Goal: Task Accomplishment & Management: Manage account settings

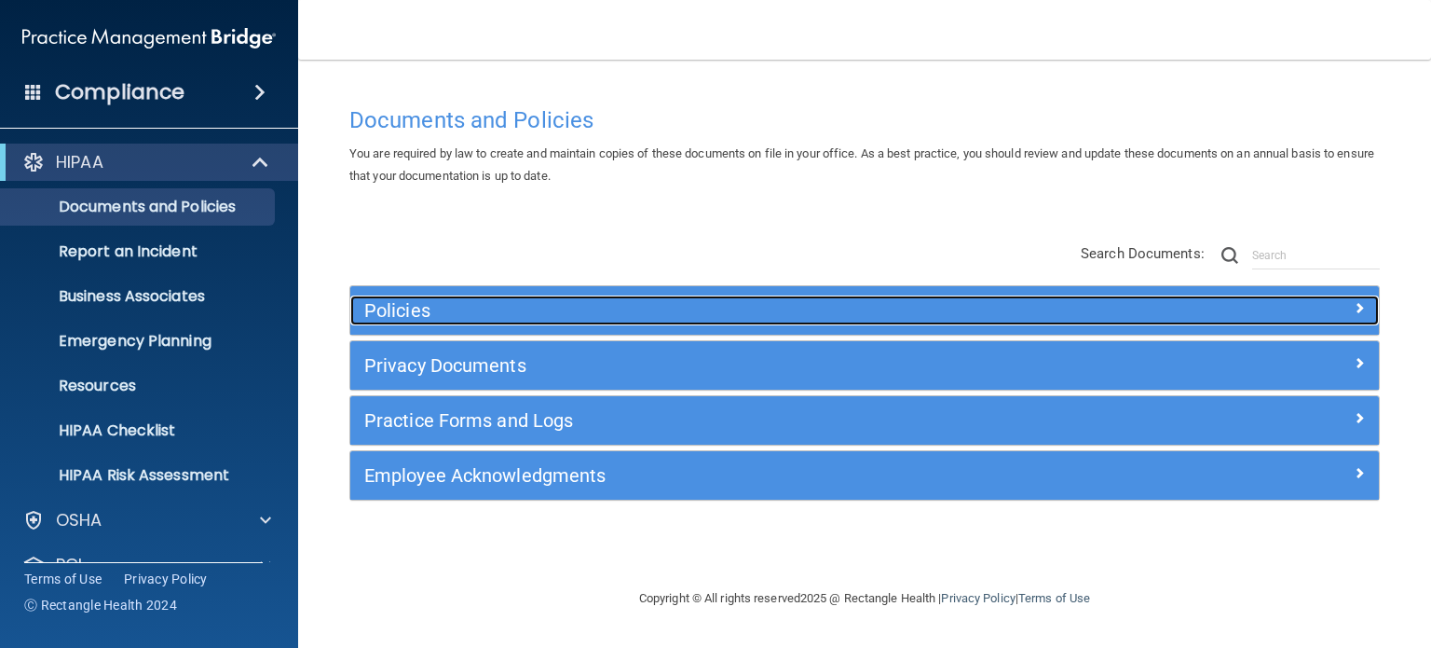
click at [507, 317] on h5 "Policies" at bounding box center [735, 310] width 743 height 20
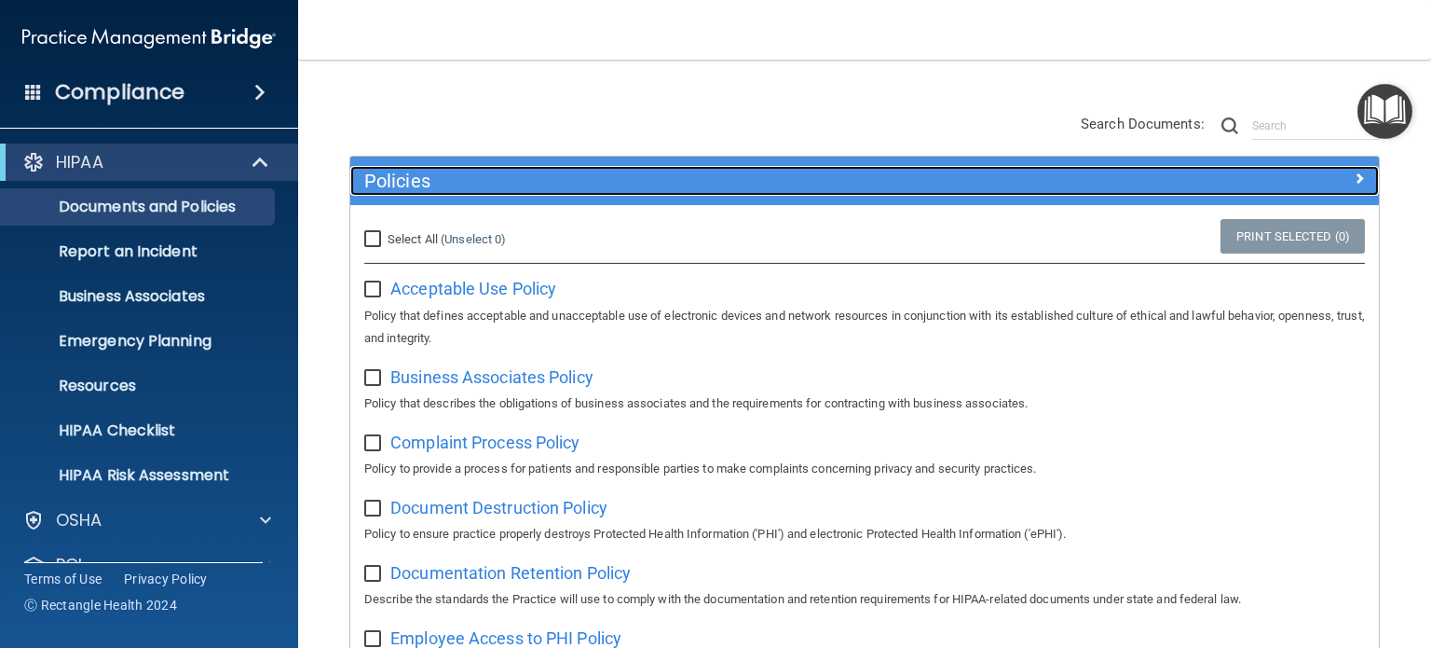
scroll to position [280, 0]
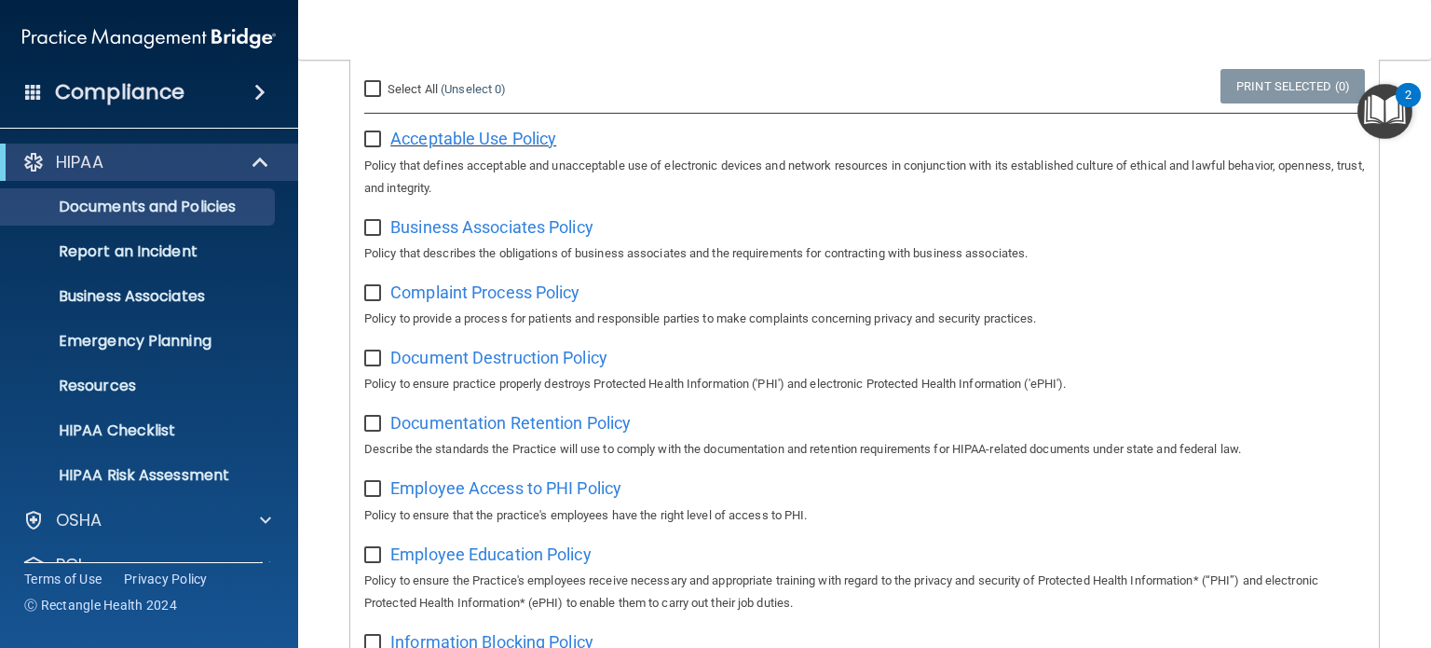
click at [474, 138] on span "Acceptable Use Policy" at bounding box center [473, 139] width 166 height 20
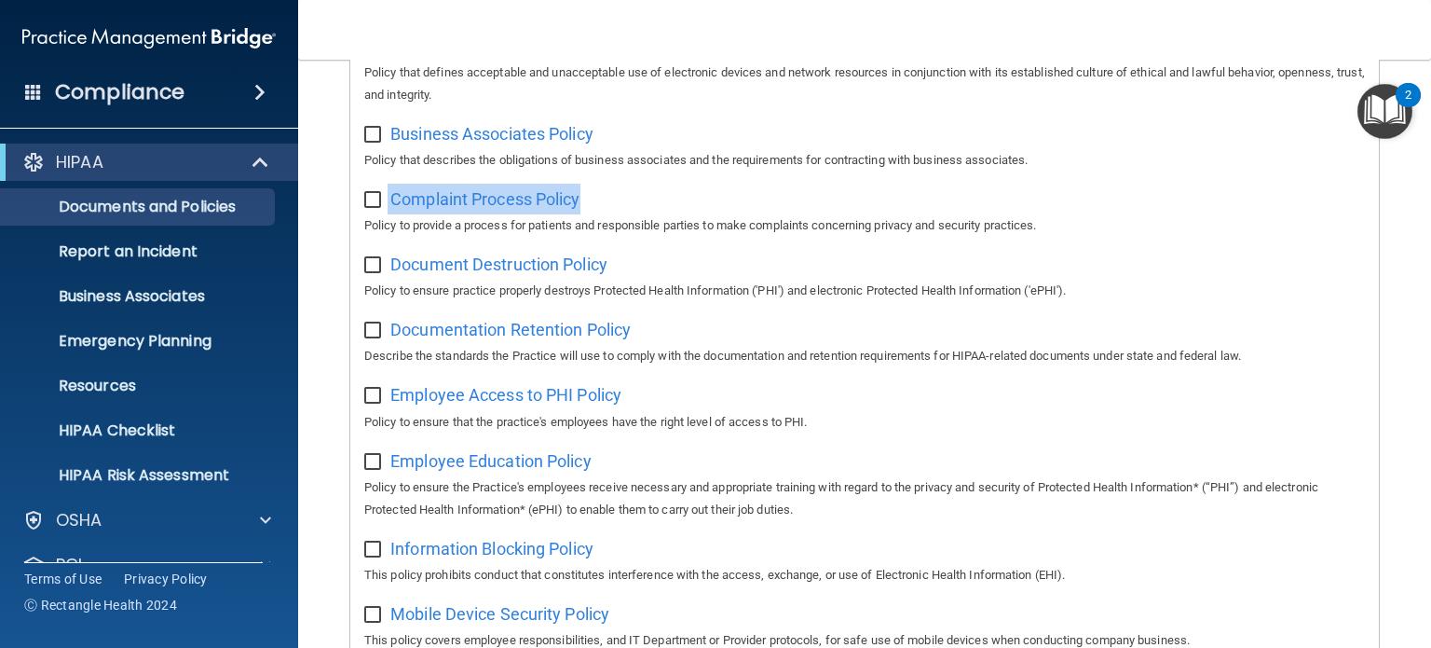
drag, startPoint x: 553, startPoint y: 193, endPoint x: 365, endPoint y: 197, distance: 188.2
click at [365, 197] on div "Complaint Process Policy Policy to provide a process for patients and responsib…" at bounding box center [864, 210] width 1001 height 53
click at [321, 260] on main "Documents and Policies You are required by law to create and maintain copies of…" at bounding box center [864, 354] width 1133 height 588
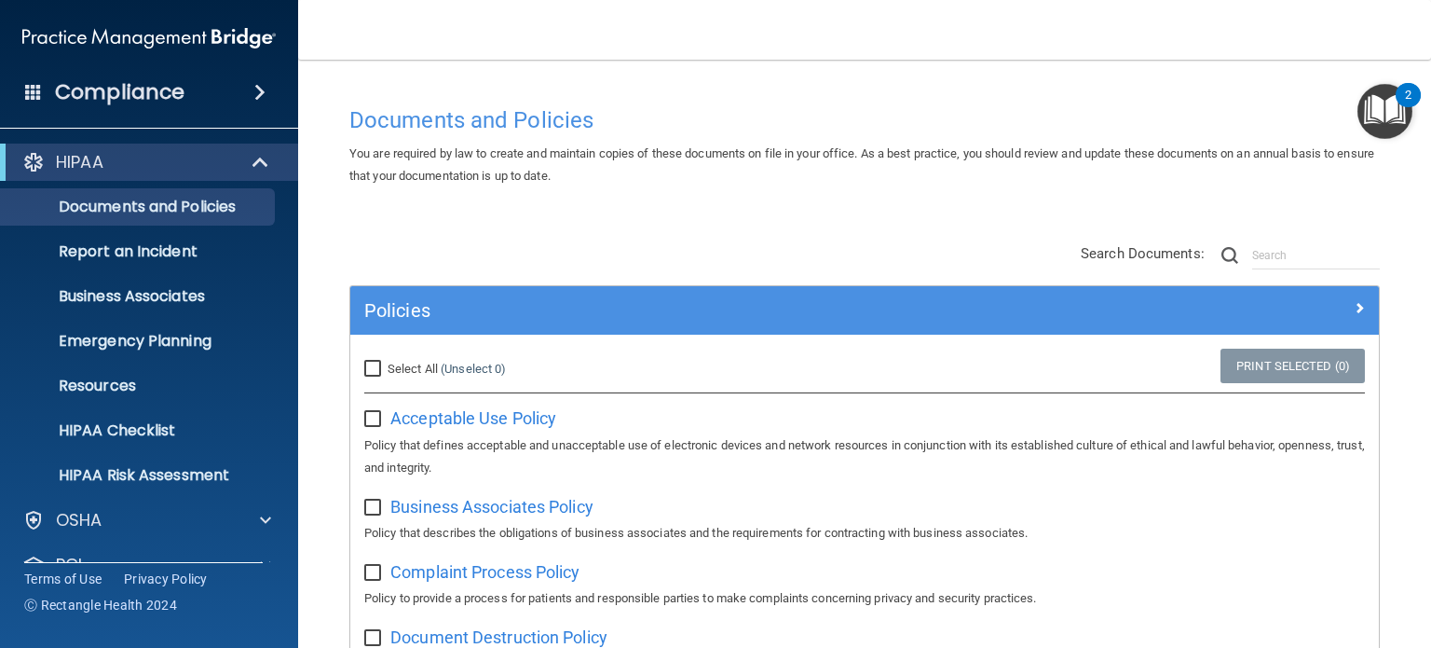
scroll to position [0, 0]
click at [187, 251] on p "Report an Incident" at bounding box center [139, 251] width 254 height 19
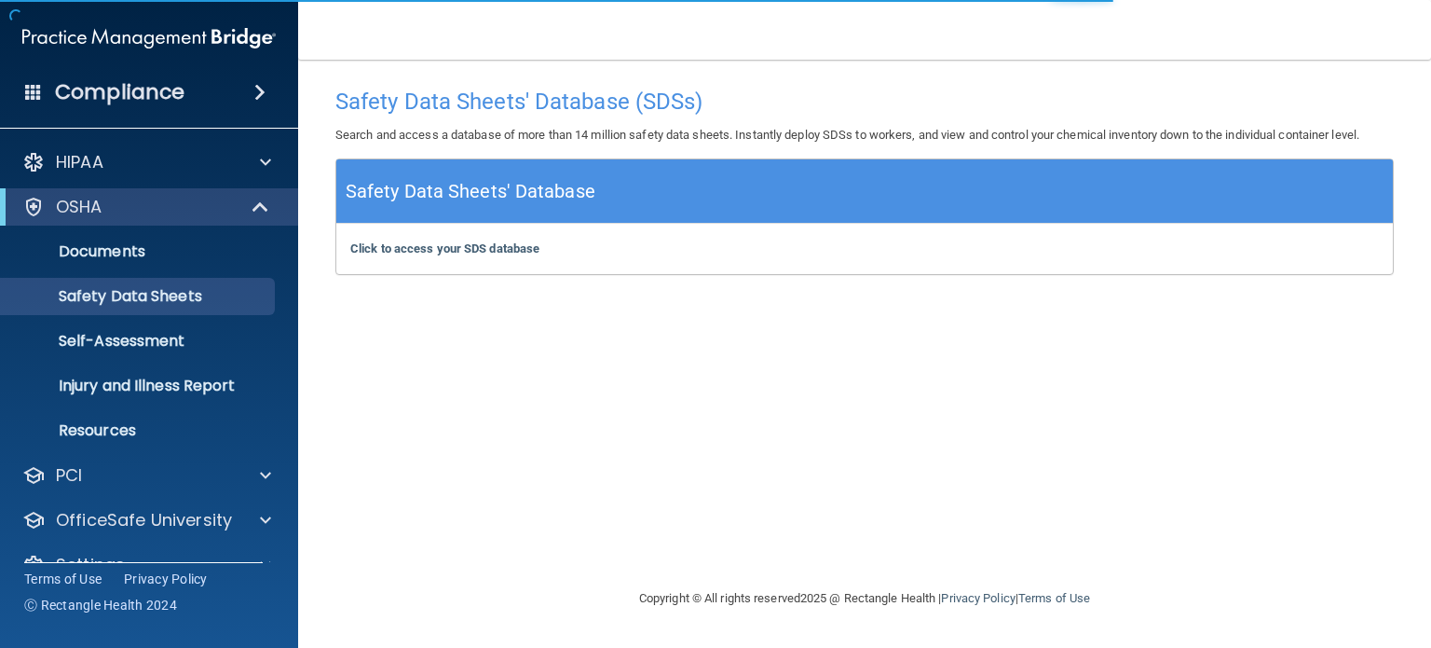
click at [427, 257] on div "Click to access your SDS database Click to access your SDS database" at bounding box center [864, 249] width 1057 height 50
click at [430, 253] on b "Click to access your SDS database" at bounding box center [444, 248] width 189 height 14
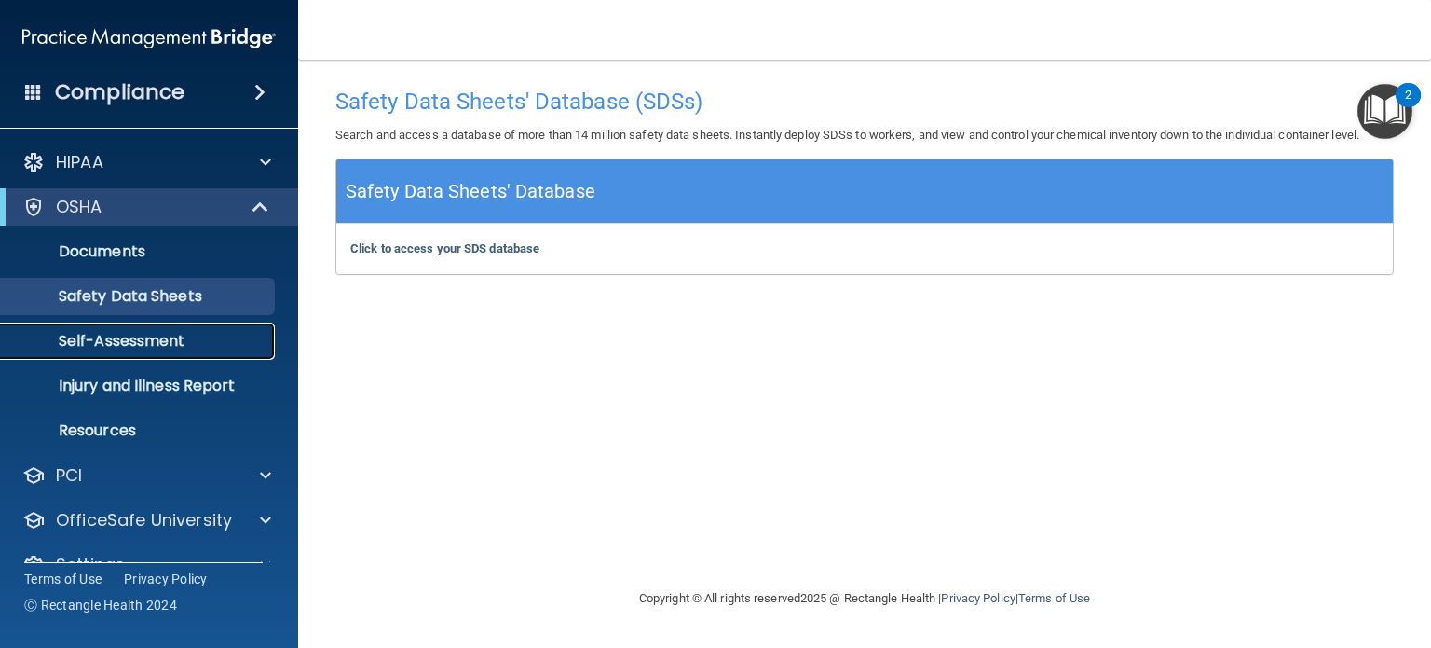
click at [102, 334] on p "Self-Assessment" at bounding box center [139, 341] width 254 height 19
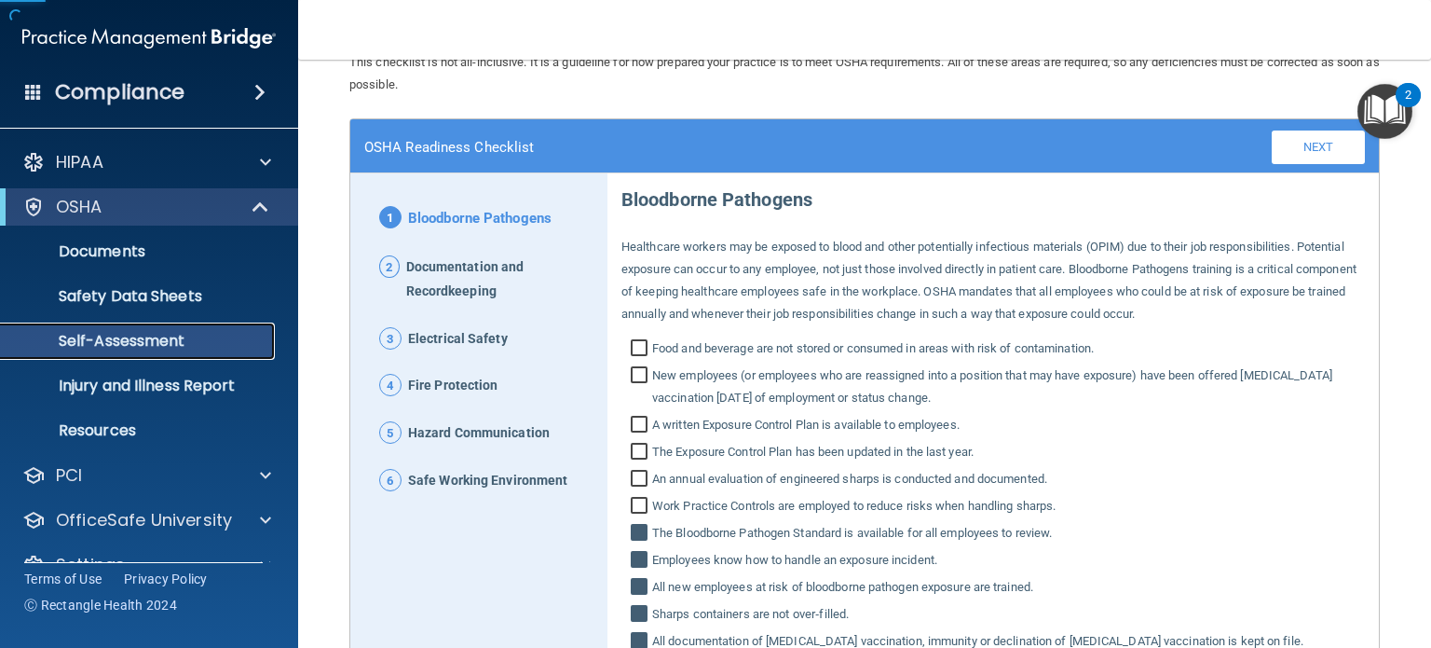
scroll to position [93, 0]
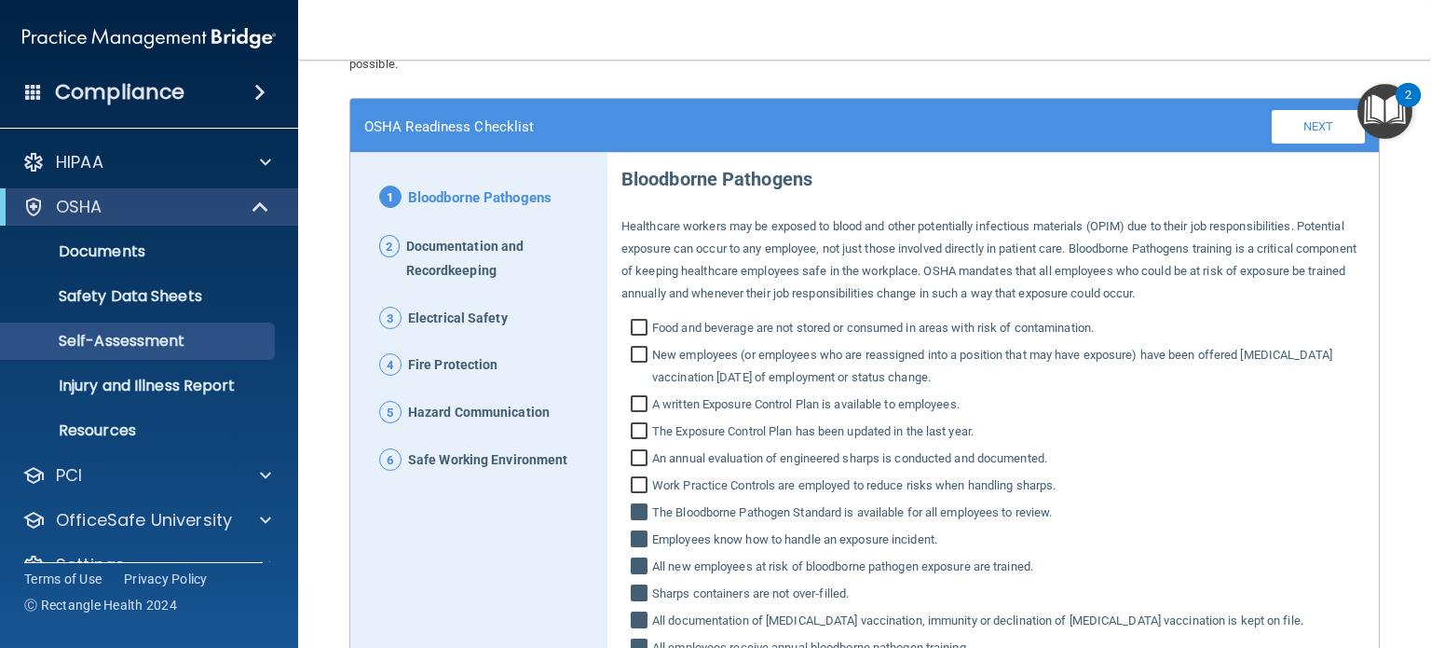
click at [456, 362] on span "Fire Protection" at bounding box center [453, 365] width 90 height 24
click at [414, 373] on span "Fire Protection" at bounding box center [453, 365] width 90 height 24
drag, startPoint x: 414, startPoint y: 373, endPoint x: 465, endPoint y: 380, distance: 51.8
click at [432, 373] on span "Fire Protection" at bounding box center [453, 365] width 90 height 24
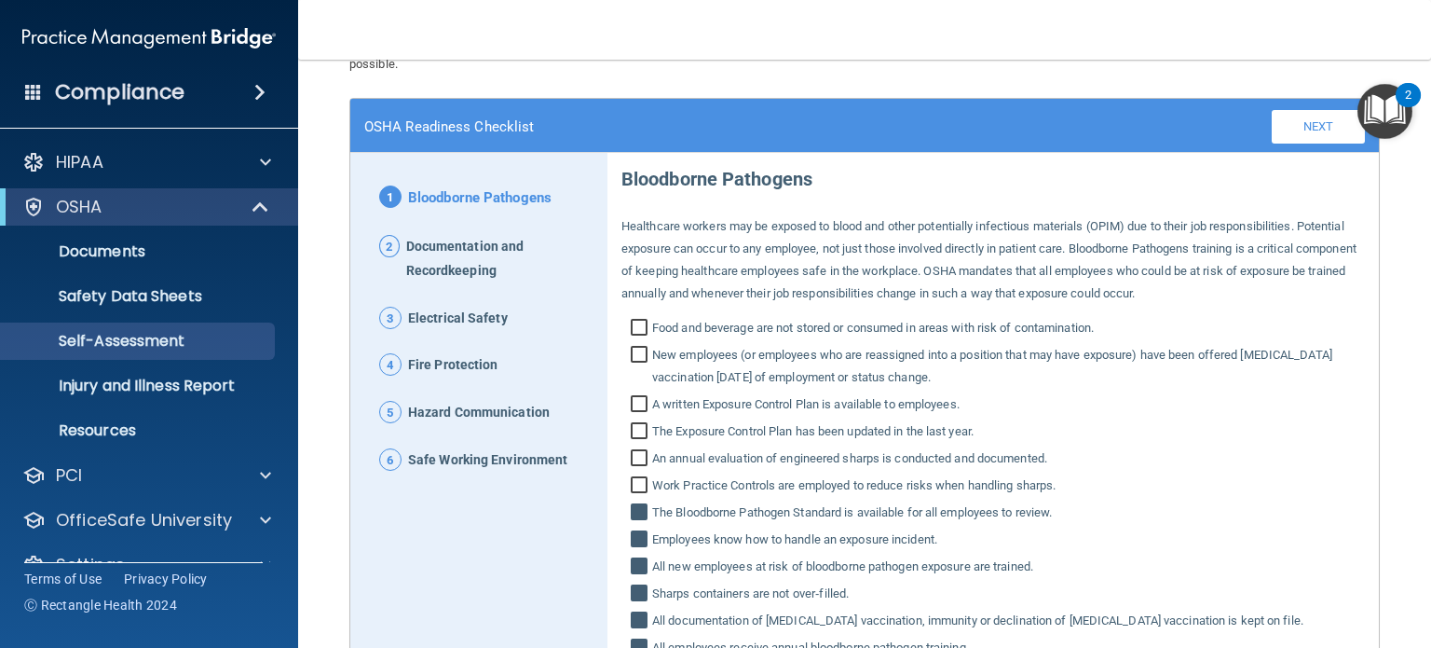
drag, startPoint x: 396, startPoint y: 366, endPoint x: 544, endPoint y: 361, distance: 148.2
click at [541, 361] on p "4 Fire Protection" at bounding box center [486, 365] width 214 height 24
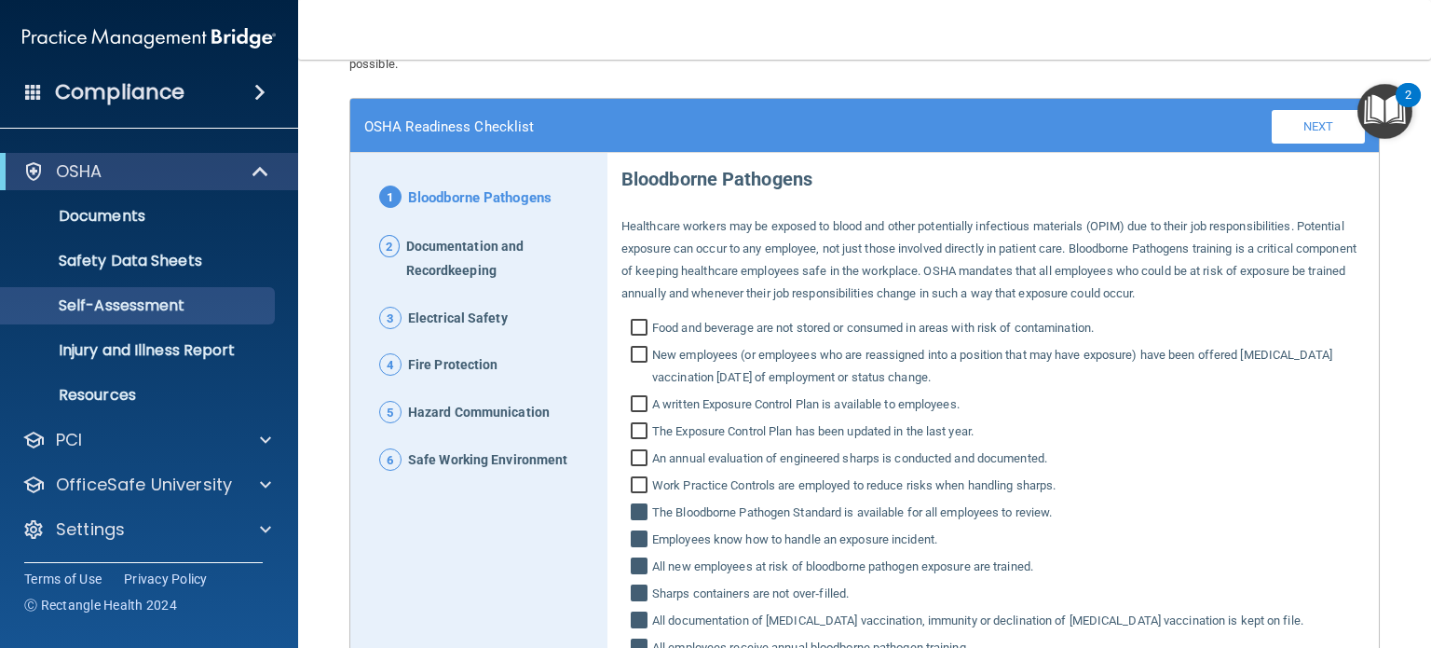
scroll to position [0, 0]
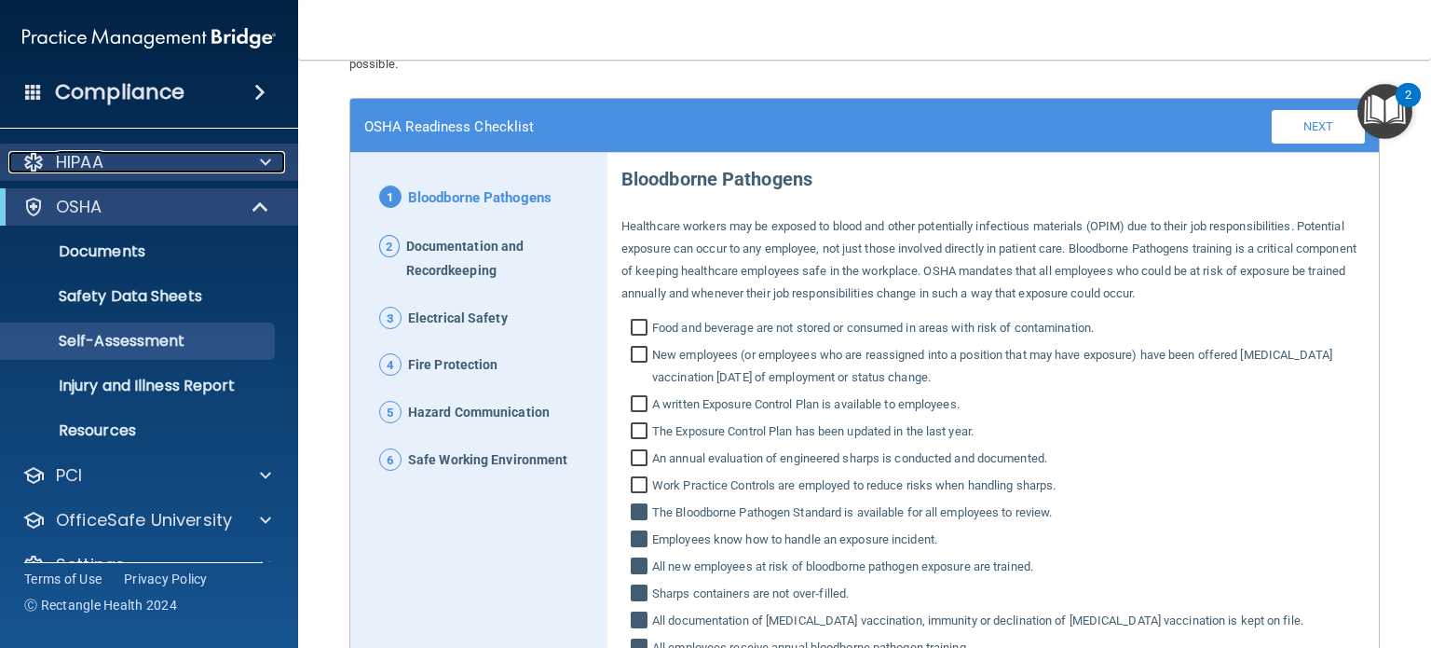
click at [138, 156] on div "HIPAA" at bounding box center [123, 162] width 231 height 22
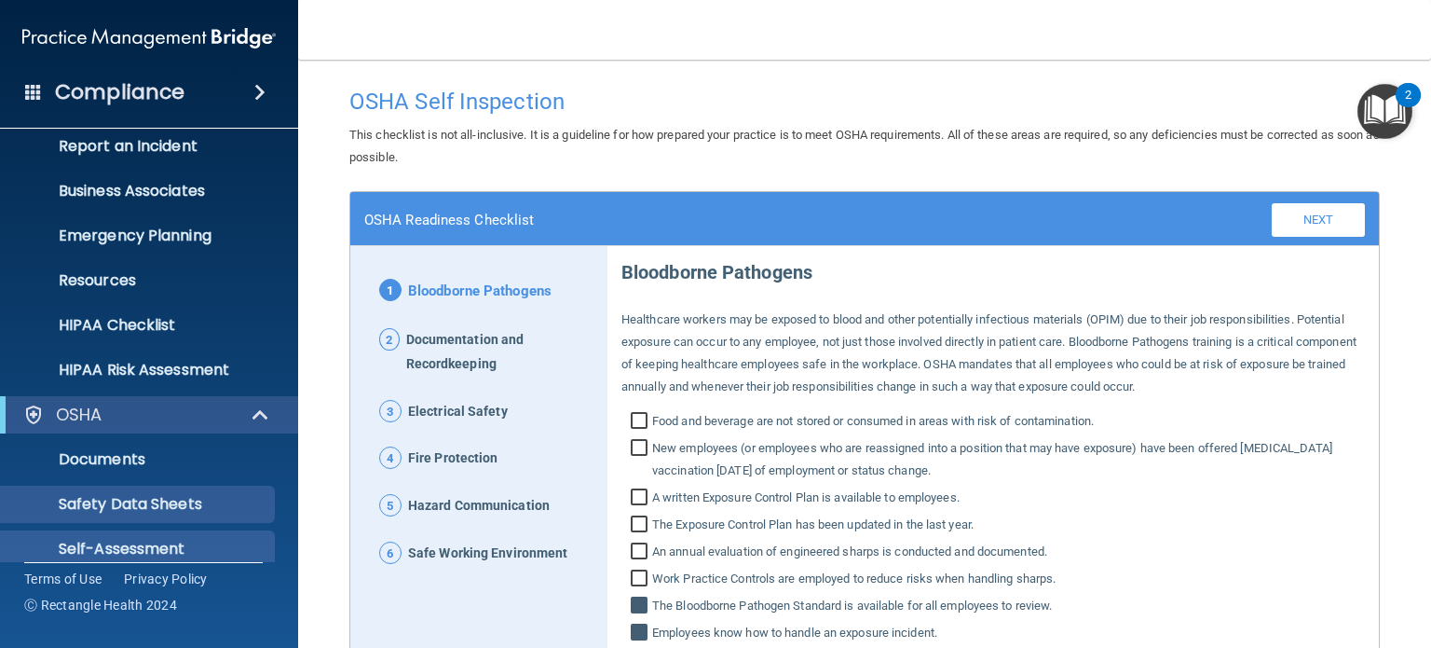
scroll to position [348, 0]
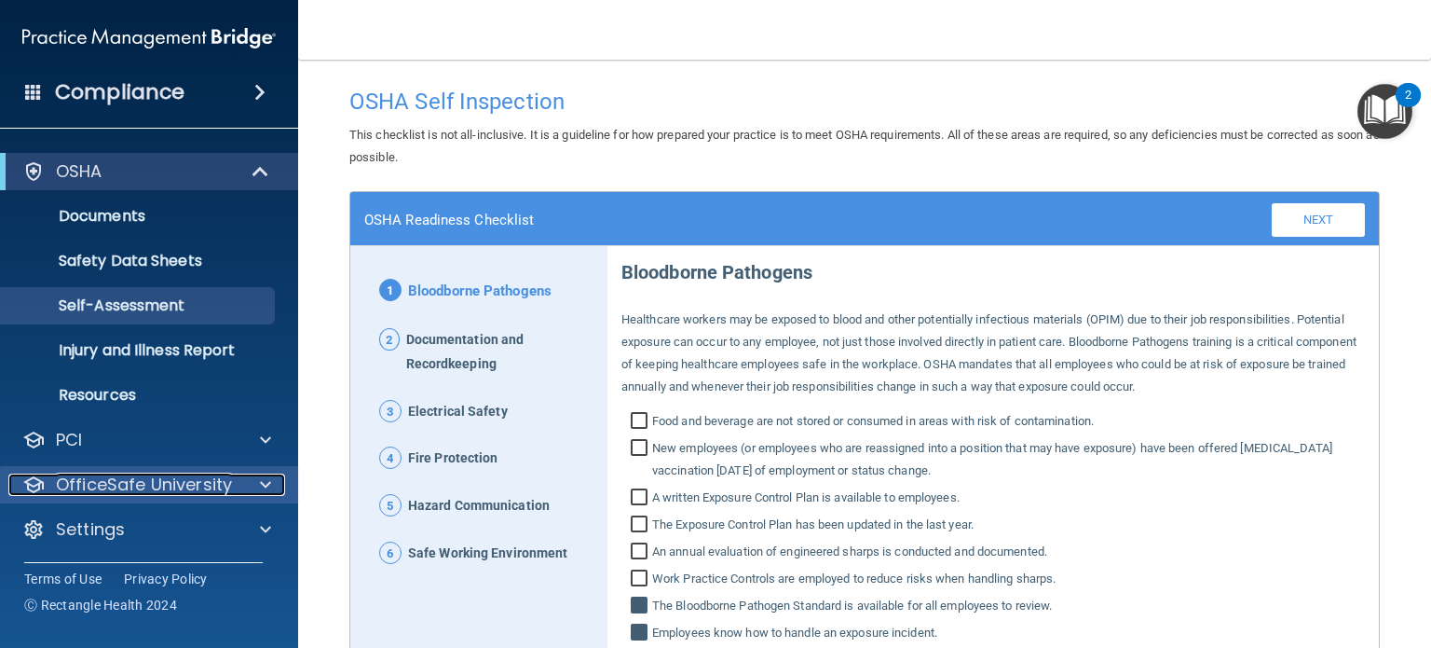
click at [116, 486] on p "OfficeSafe University" at bounding box center [144, 484] width 176 height 22
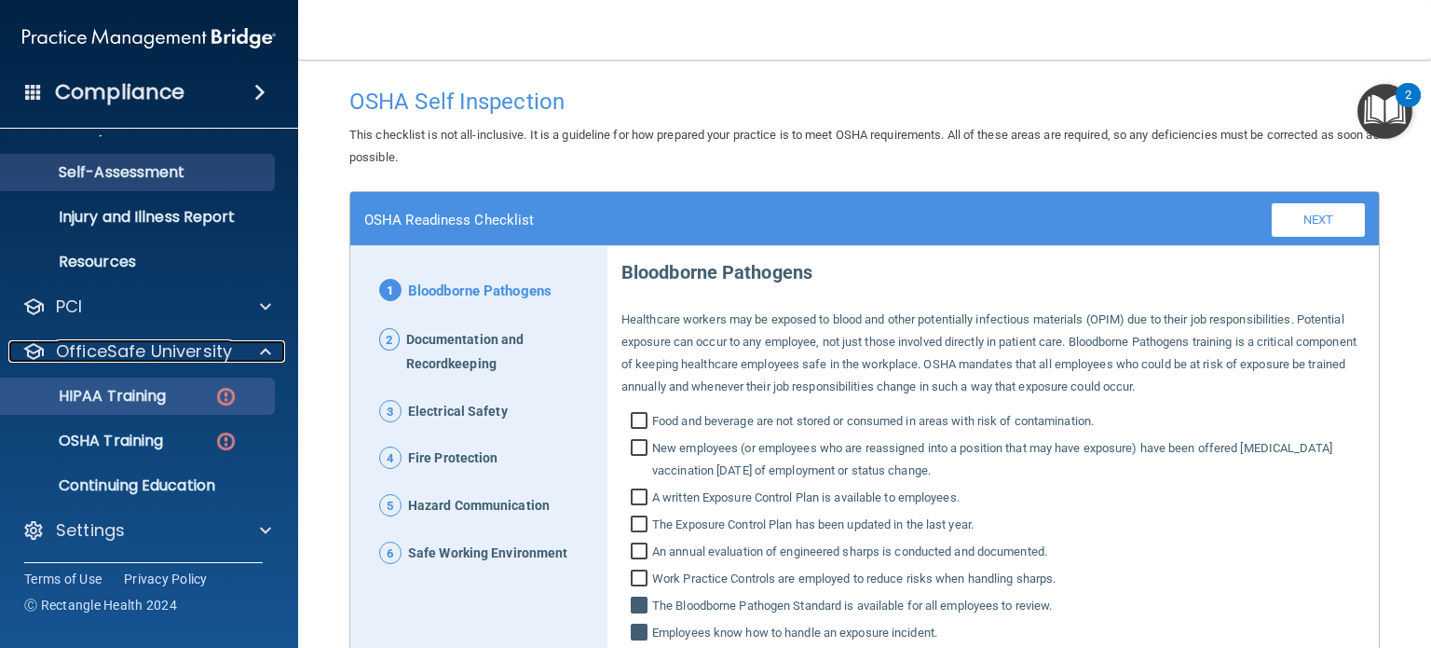
scroll to position [483, 0]
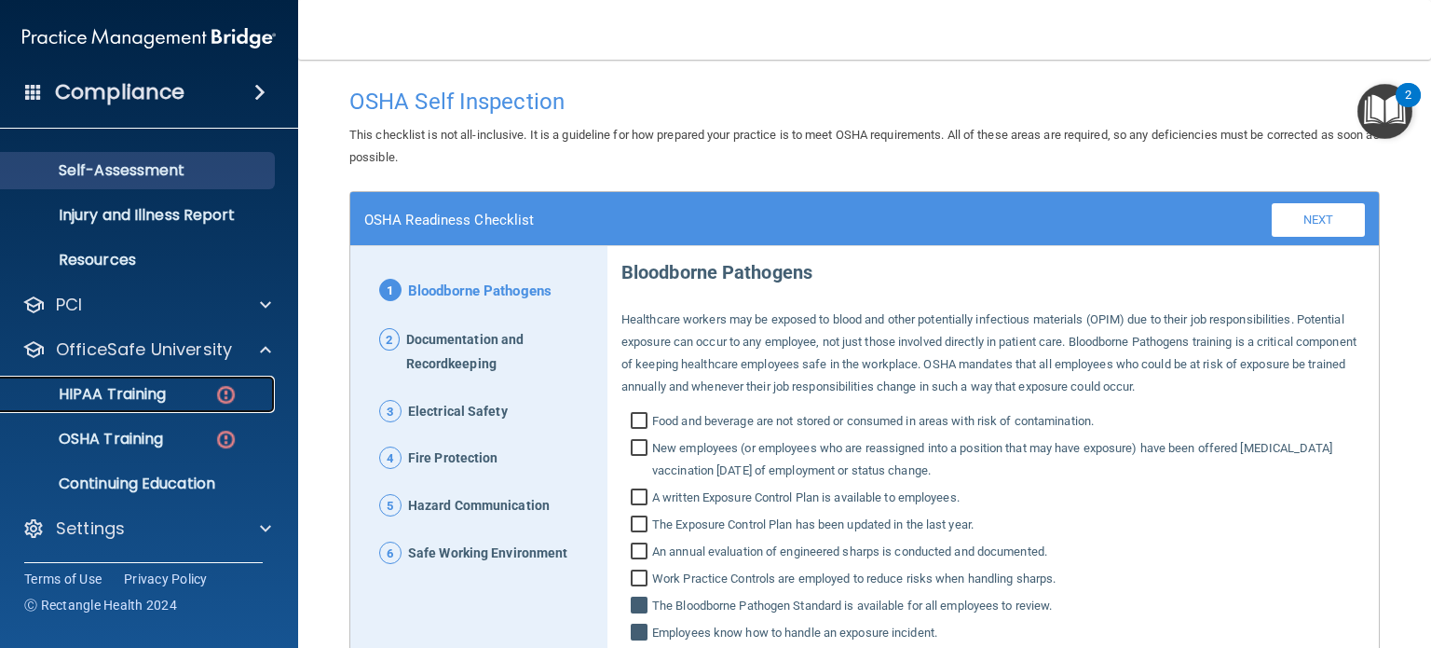
click at [130, 400] on p "HIPAA Training" at bounding box center [89, 394] width 154 height 19
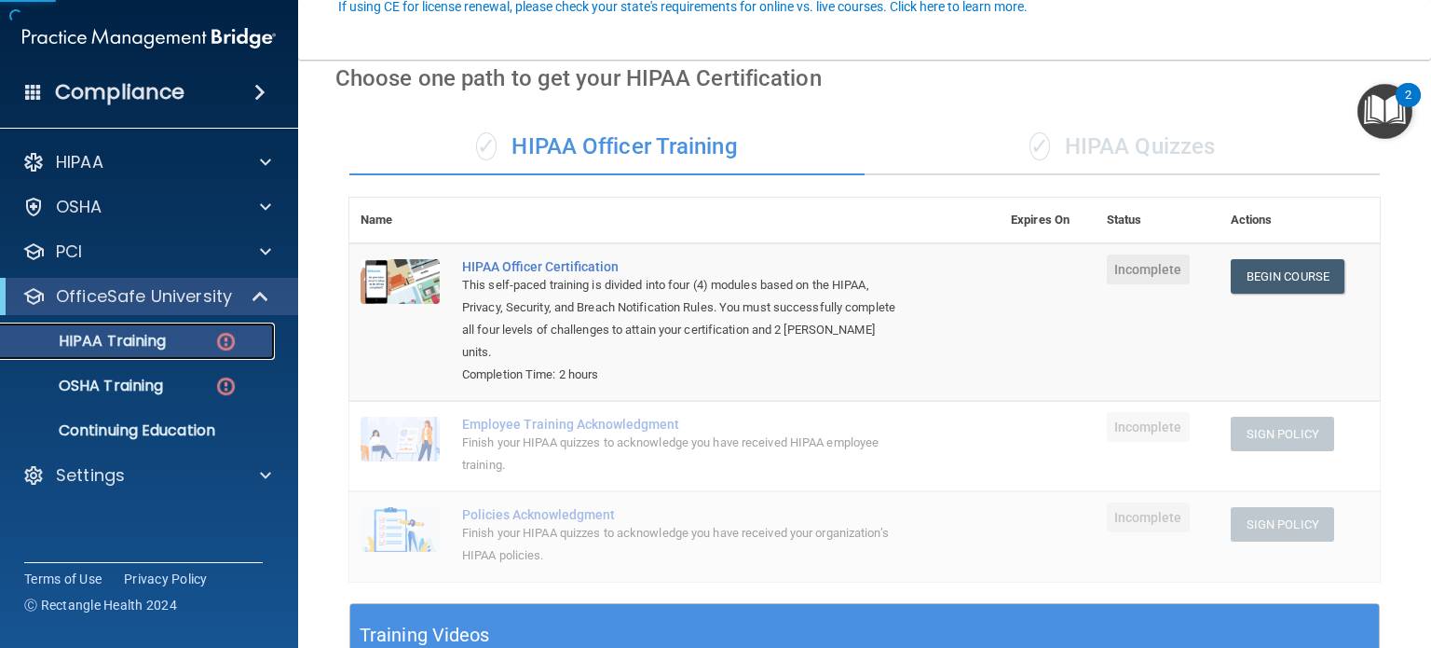
scroll to position [186, 0]
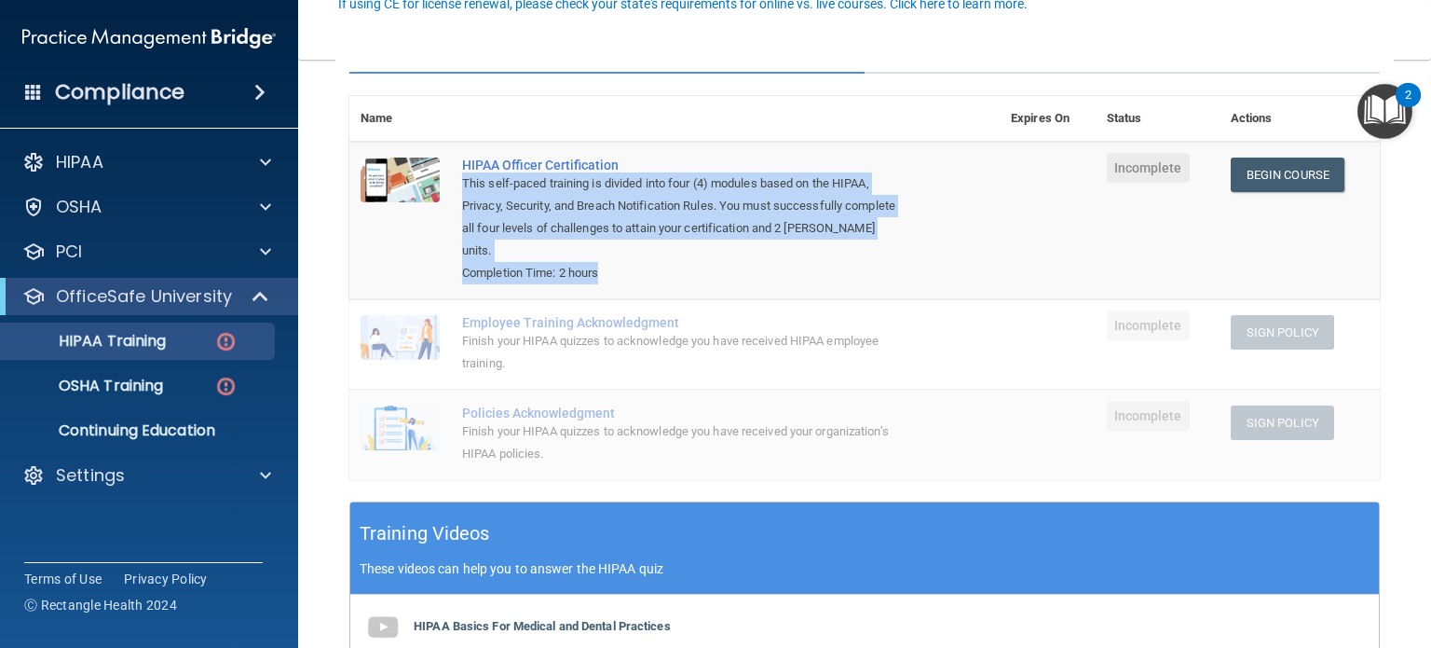
drag, startPoint x: 605, startPoint y: 290, endPoint x: 452, endPoint y: 184, distance: 185.6
click at [452, 184] on td "HIPAA Officer Certification This self-paced training is divided into four (4) m…" at bounding box center [725, 220] width 549 height 157
click at [792, 271] on div "Completion Time: 2 hours" at bounding box center [684, 273] width 444 height 22
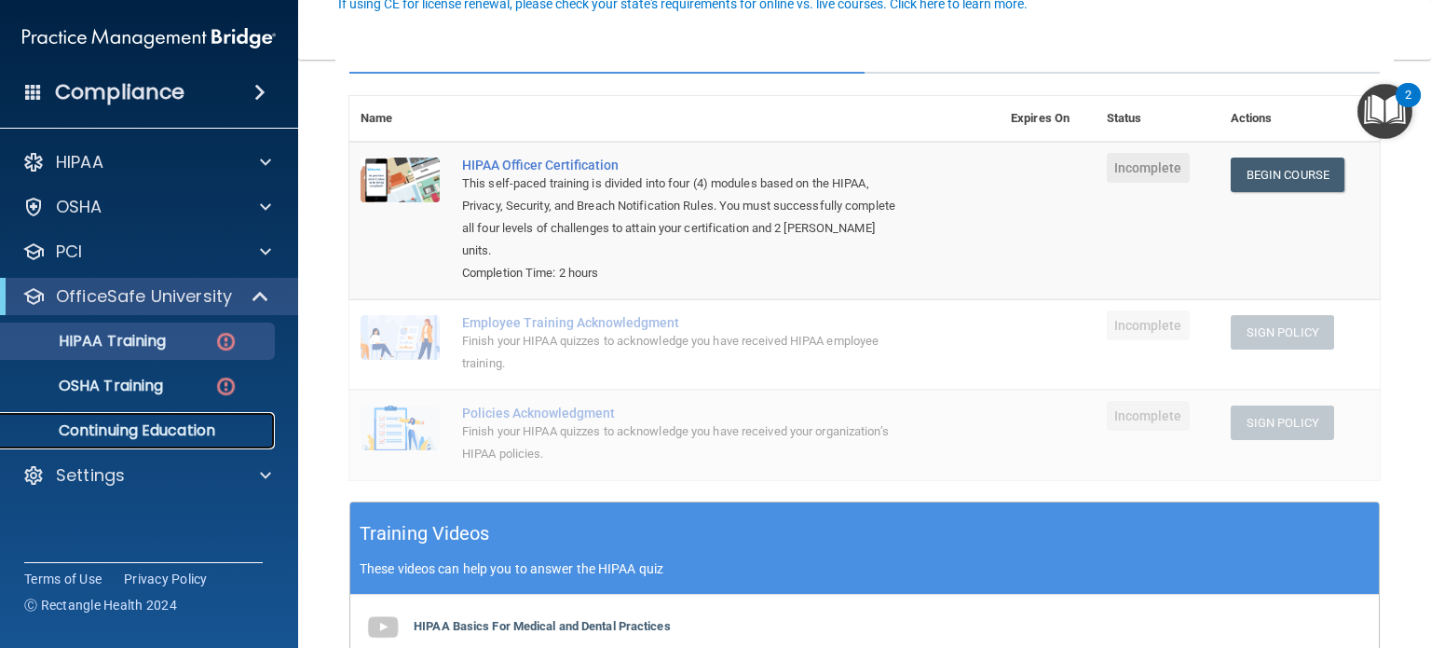
click at [134, 439] on p "Continuing Education" at bounding box center [139, 430] width 254 height 19
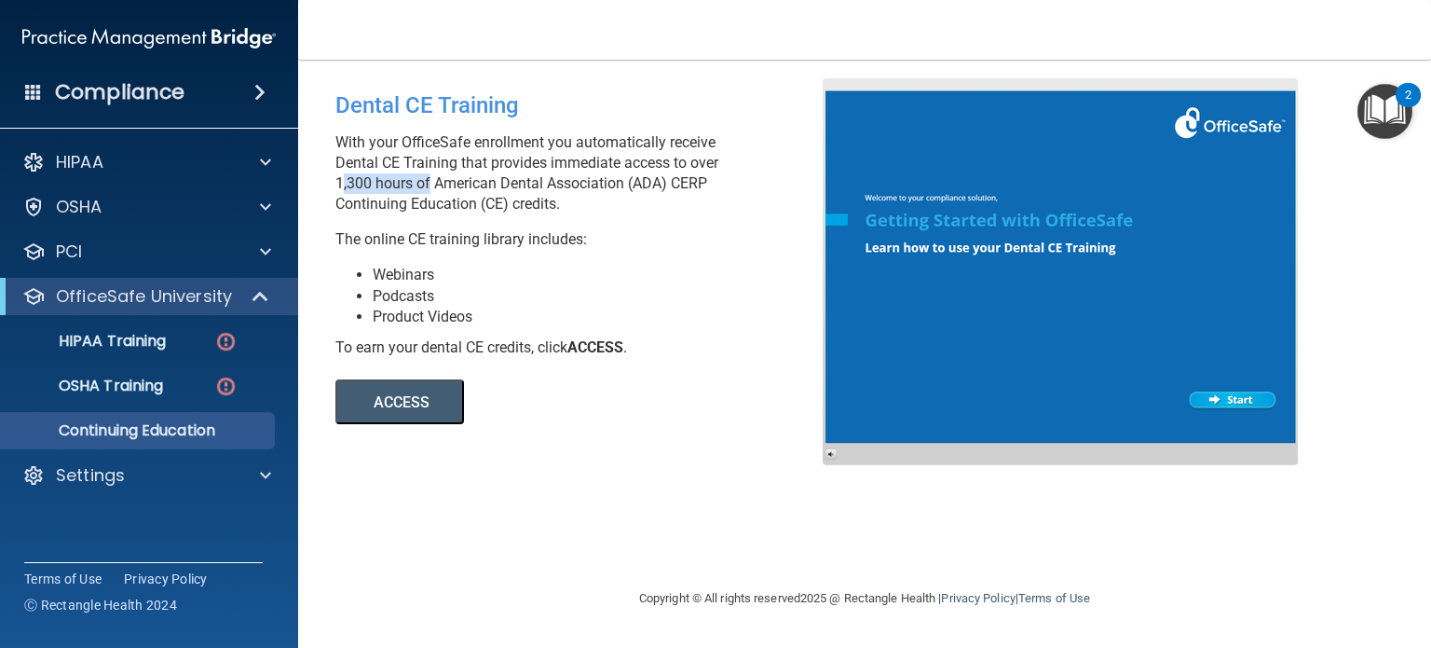
drag, startPoint x: 334, startPoint y: 185, endPoint x: 425, endPoint y: 188, distance: 90.4
click at [425, 188] on div "Dental CE Training With your OfficeSafe enrollment you automatically receive De…" at bounding box center [585, 251] width 529 height 346
drag, startPoint x: 638, startPoint y: 177, endPoint x: 678, endPoint y: 177, distance: 40.1
click at [678, 177] on p "With your OfficeSafe enrollment you automatically receive Dental CE Training th…" at bounding box center [585, 173] width 501 height 82
drag, startPoint x: 425, startPoint y: 209, endPoint x: 675, endPoint y: 207, distance: 249.7
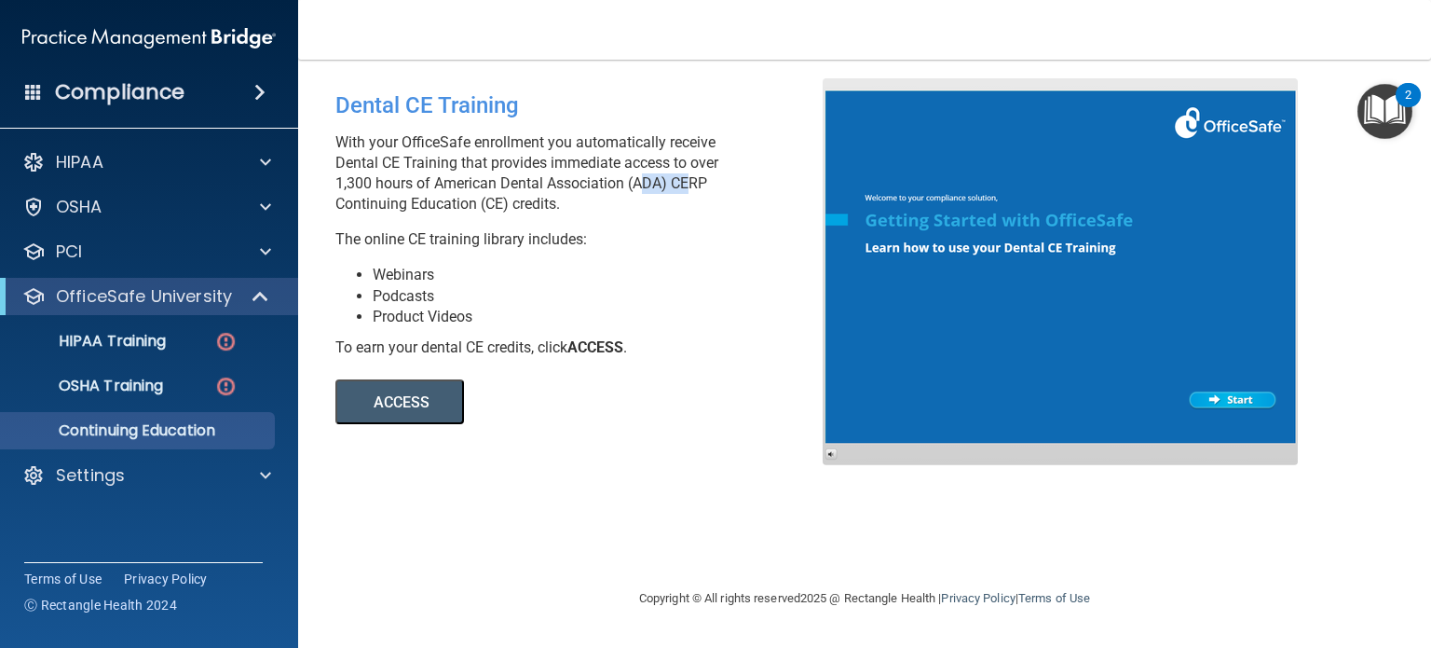
click at [675, 207] on p "With your OfficeSafe enrollment you automatically receive Dental CE Training th…" at bounding box center [585, 173] width 501 height 82
click at [672, 207] on p "With your OfficeSafe enrollment you automatically receive Dental CE Training th…" at bounding box center [585, 173] width 501 height 82
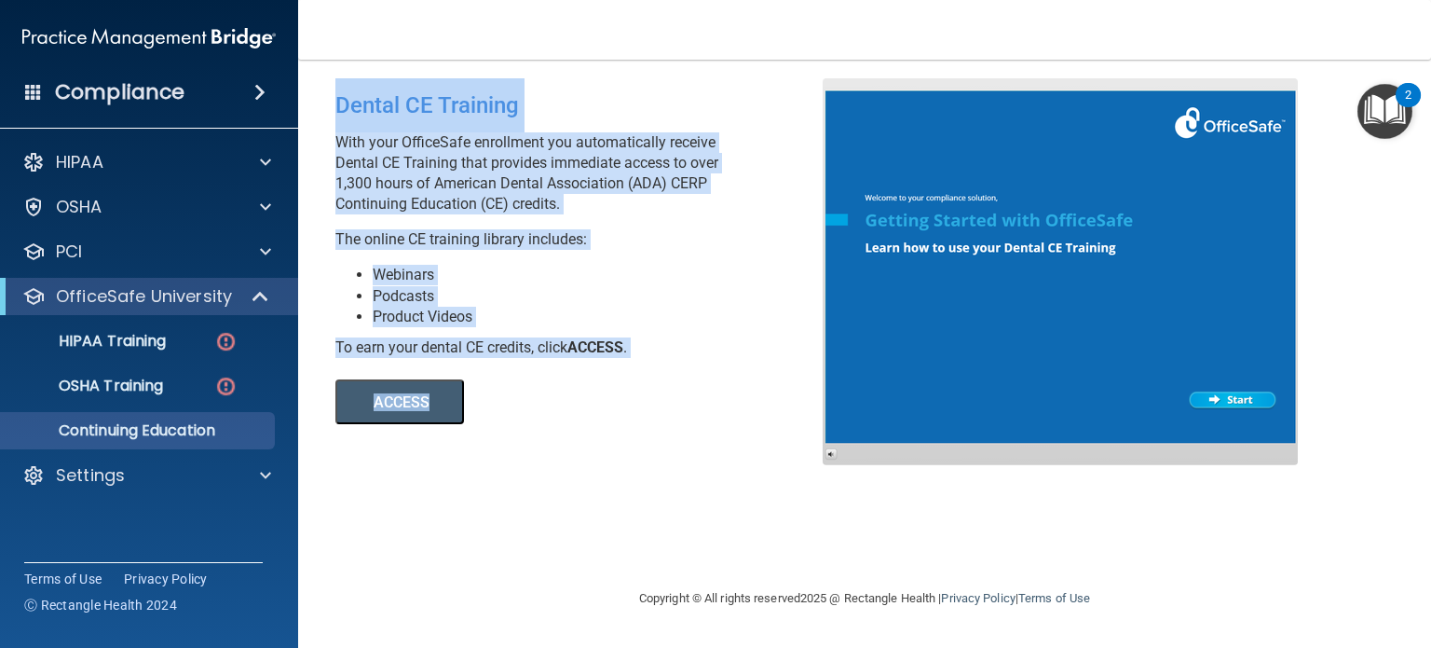
drag, startPoint x: 578, startPoint y: 398, endPoint x: 595, endPoint y: 413, distance: 23.1
click at [595, 413] on div "Dental CE Training With your OfficeSafe enrollment you automatically receive De…" at bounding box center [585, 251] width 529 height 346
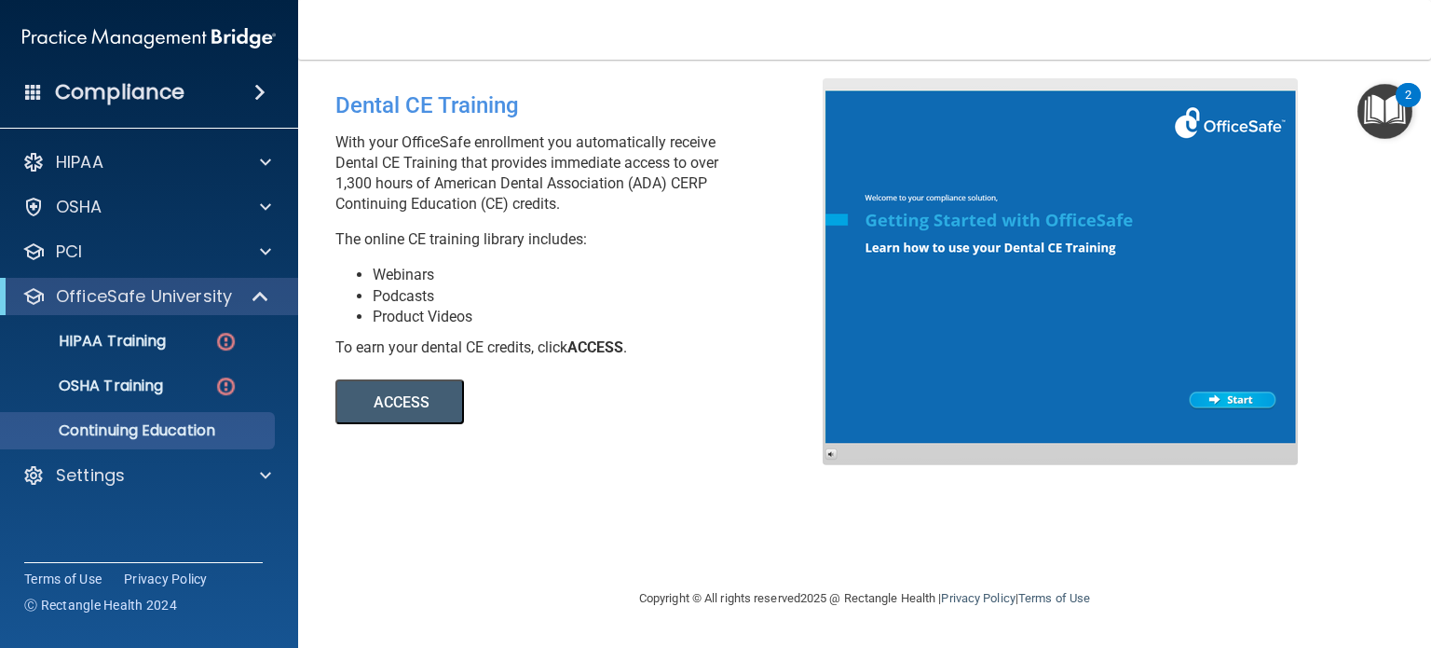
click at [607, 419] on div "ACCESS ACCESS" at bounding box center [590, 391] width 510 height 66
click at [122, 219] on div "OSHA" at bounding box center [149, 206] width 299 height 37
click at [266, 206] on span at bounding box center [265, 207] width 11 height 22
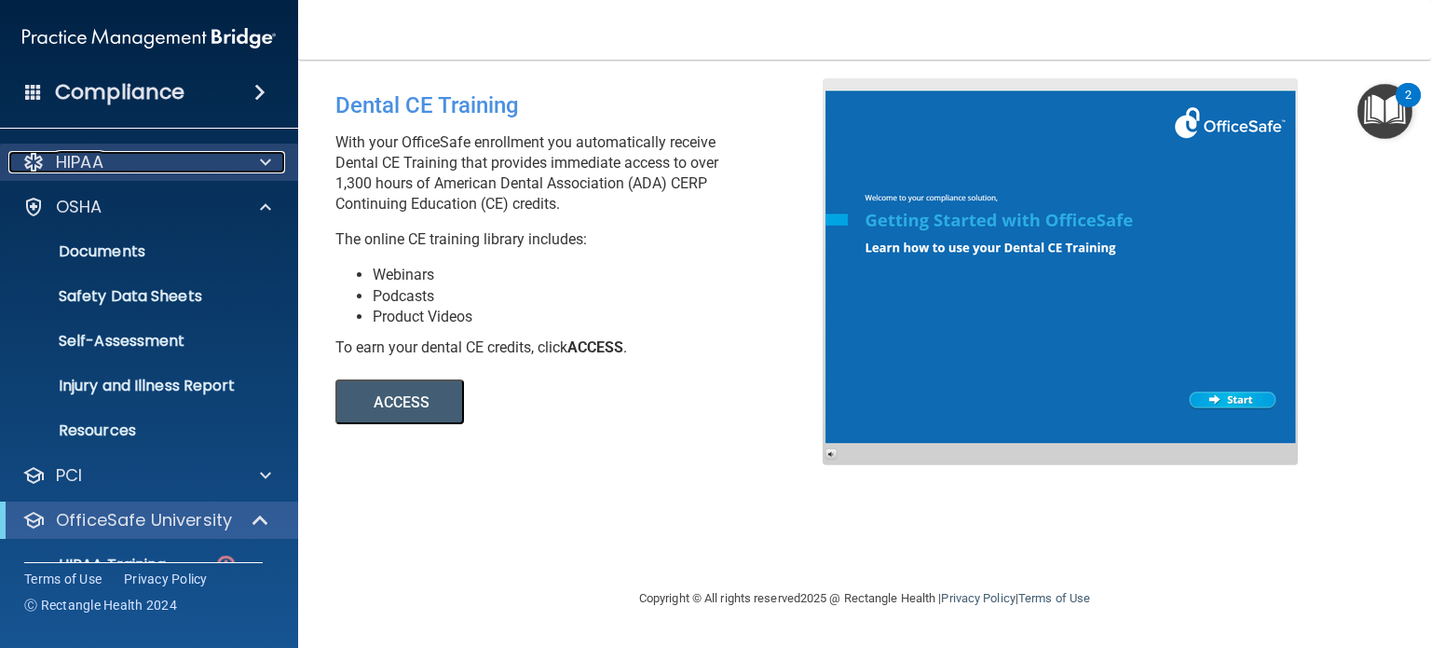
click at [123, 153] on div "HIPAA" at bounding box center [123, 162] width 231 height 22
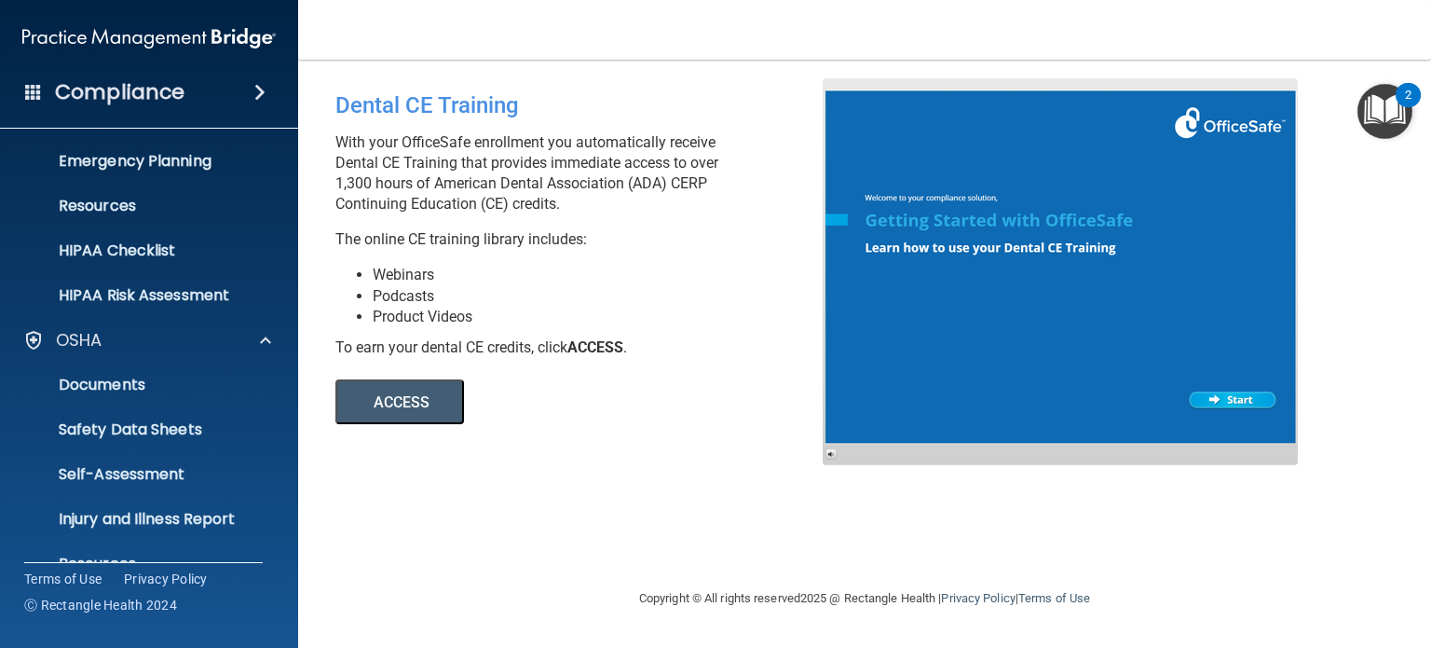
scroll to position [186, 0]
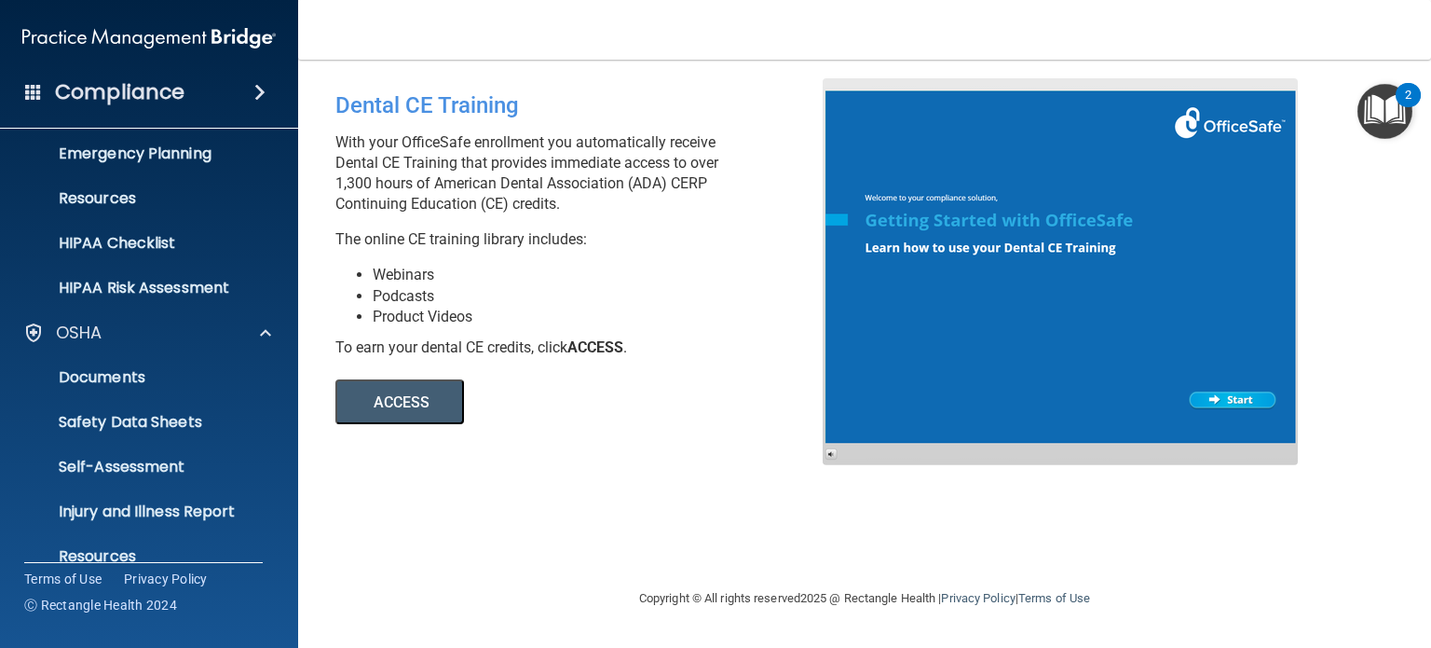
click at [505, 501] on div "Dental CE Training With your OfficeSafe enrollment you automatically receive De…" at bounding box center [864, 323] width 1058 height 490
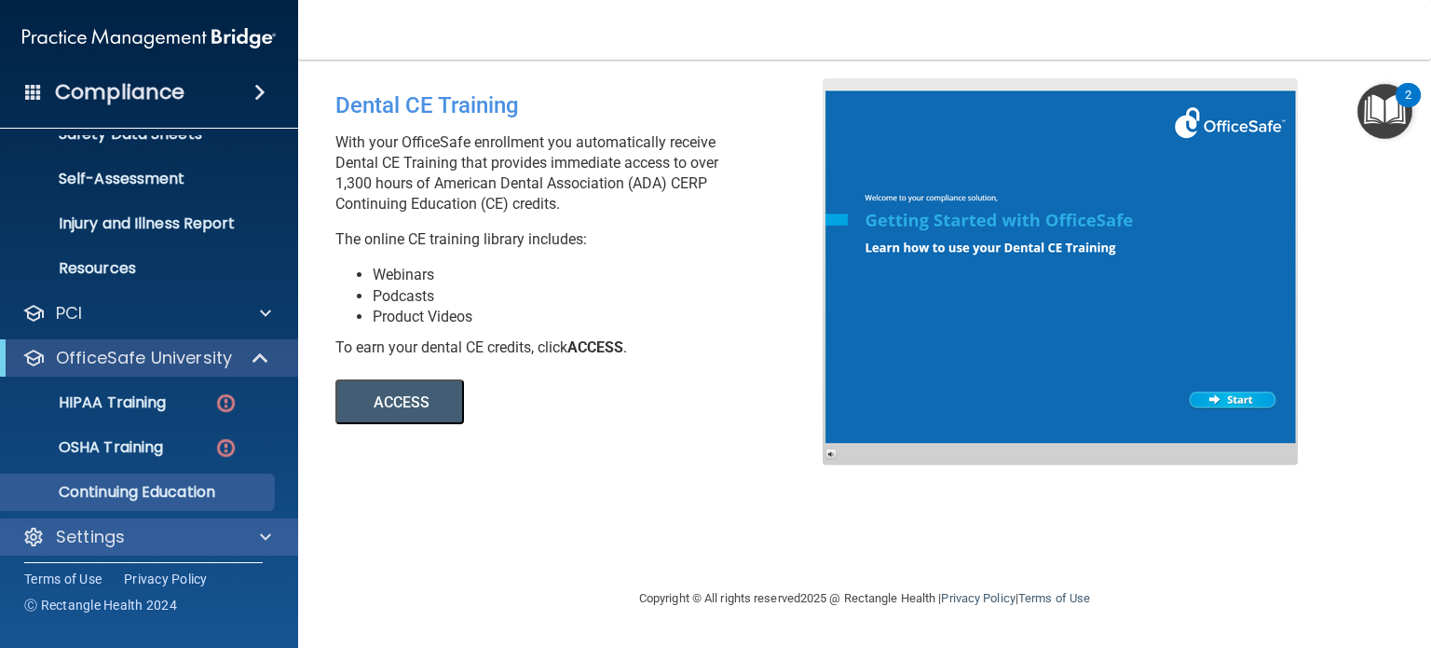
scroll to position [483, 0]
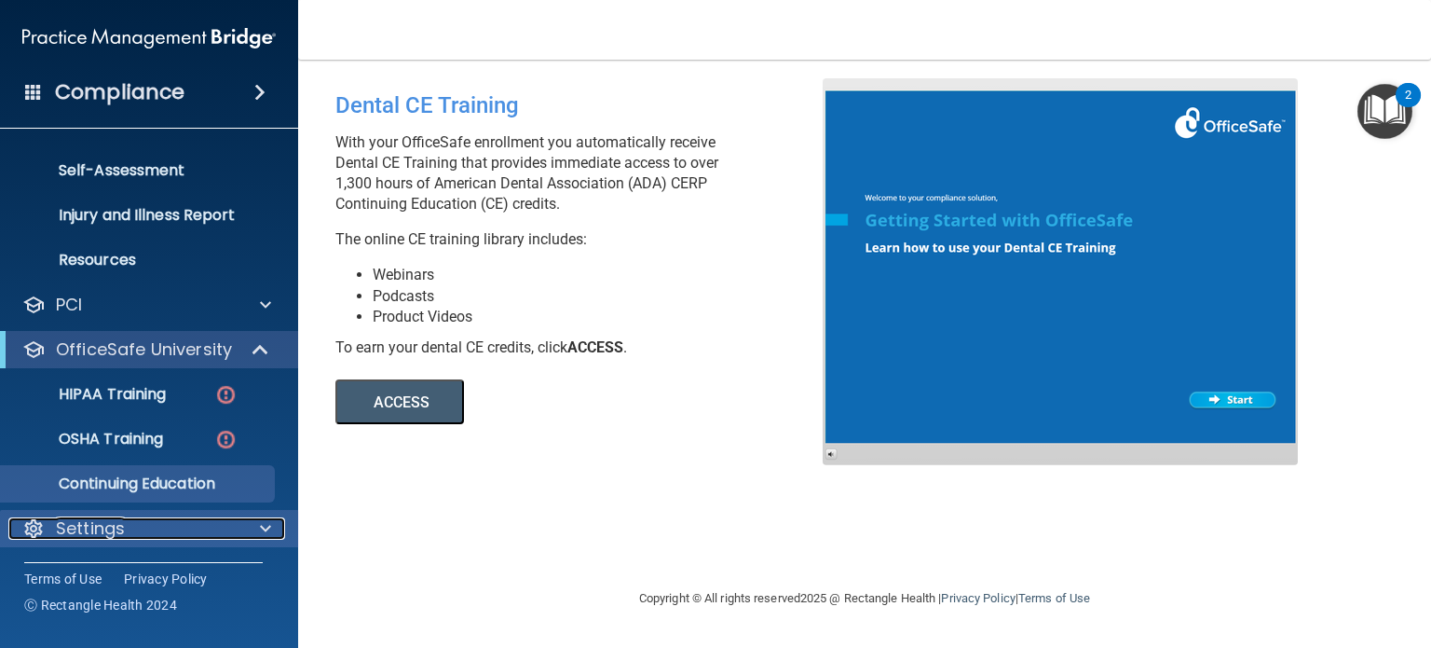
click at [116, 529] on p "Settings" at bounding box center [90, 528] width 69 height 22
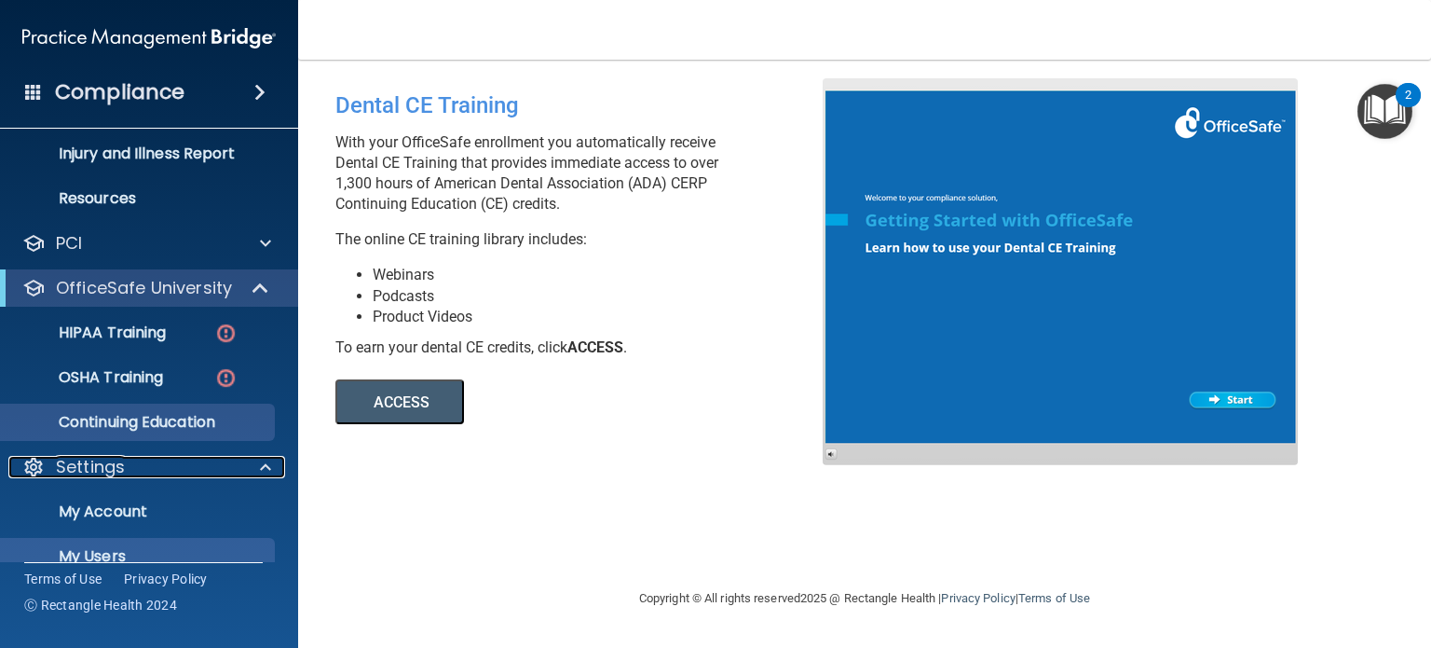
scroll to position [576, 0]
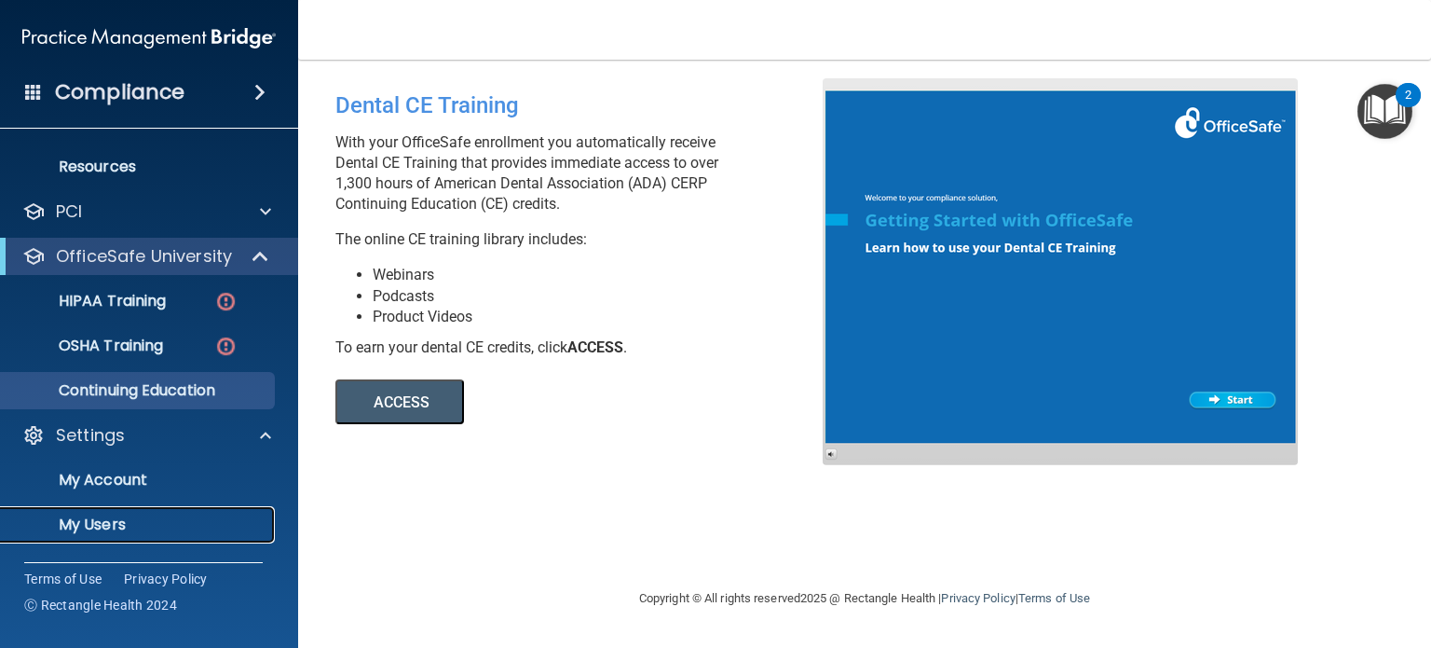
click at [95, 529] on p "My Users" at bounding box center [139, 524] width 254 height 19
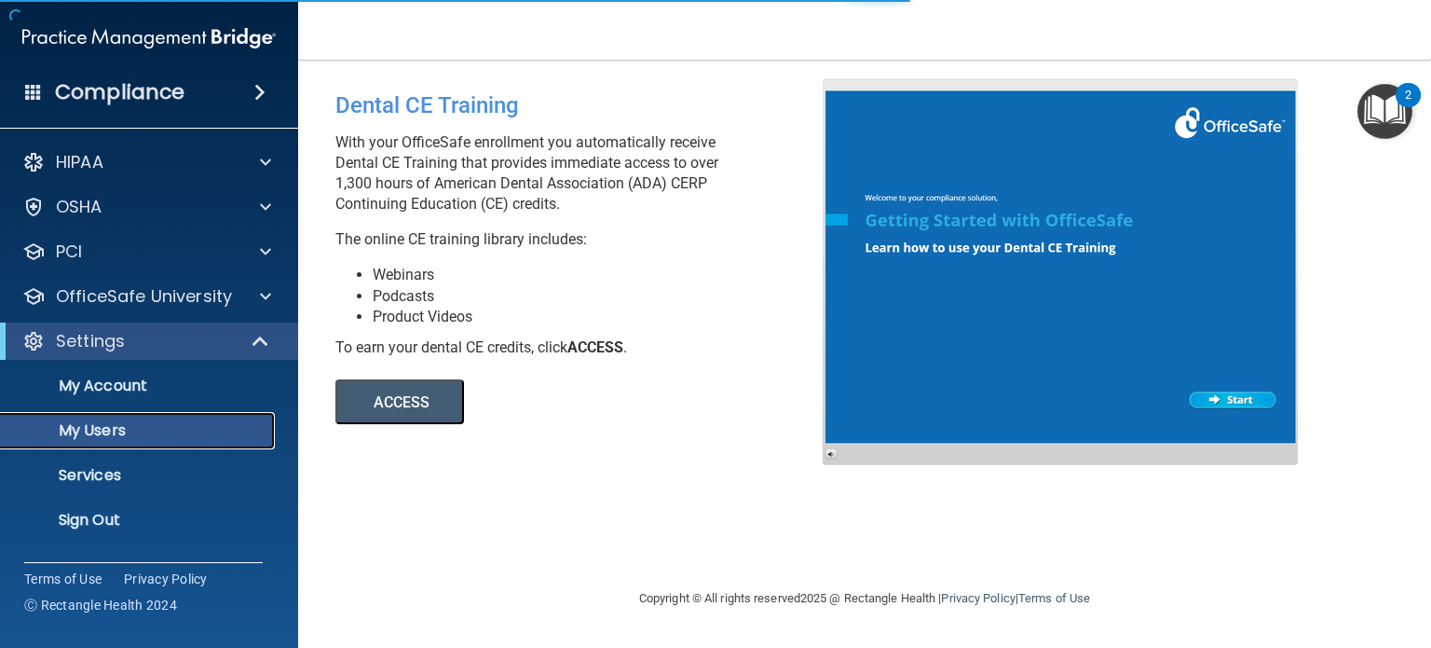
select select "20"
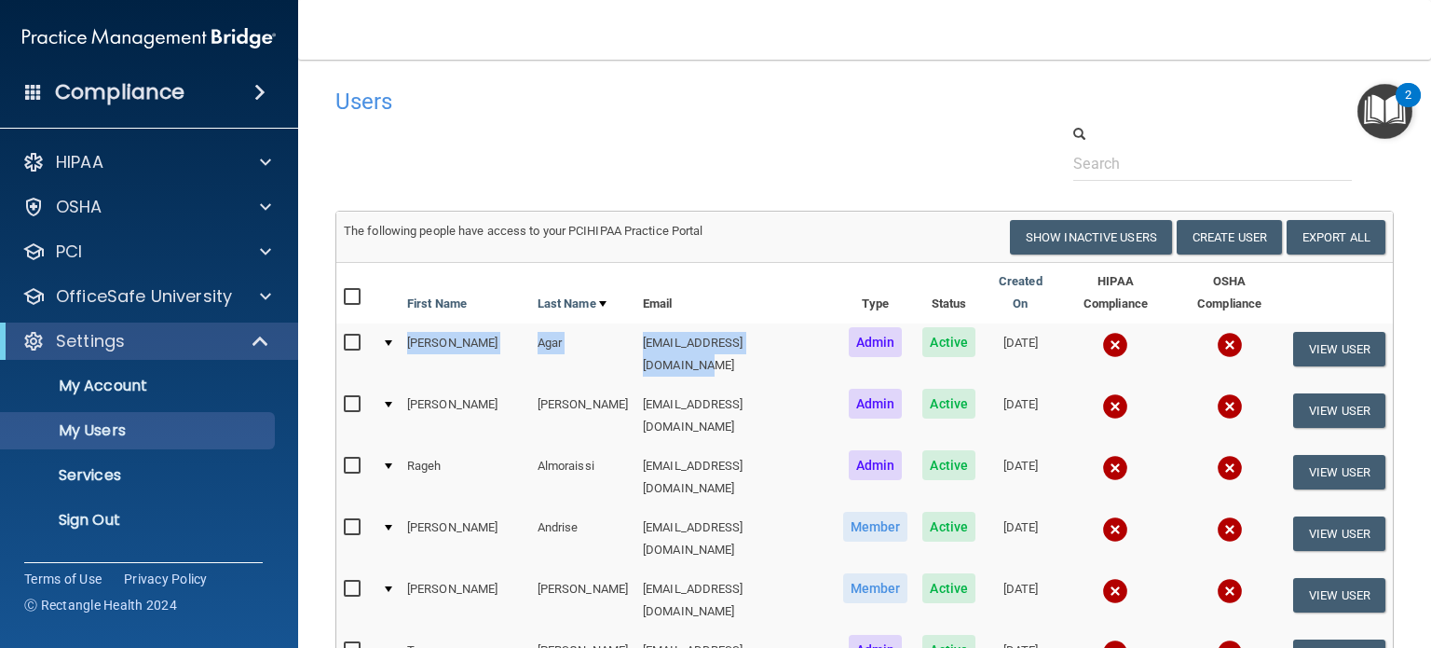
drag, startPoint x: 645, startPoint y: 322, endPoint x: 343, endPoint y: 343, distance: 302.6
click at [343, 343] on tr "[PERSON_NAME] [EMAIL_ADDRESS][DOMAIN_NAME] Admin Active [DATE] View User" at bounding box center [864, 353] width 1057 height 61
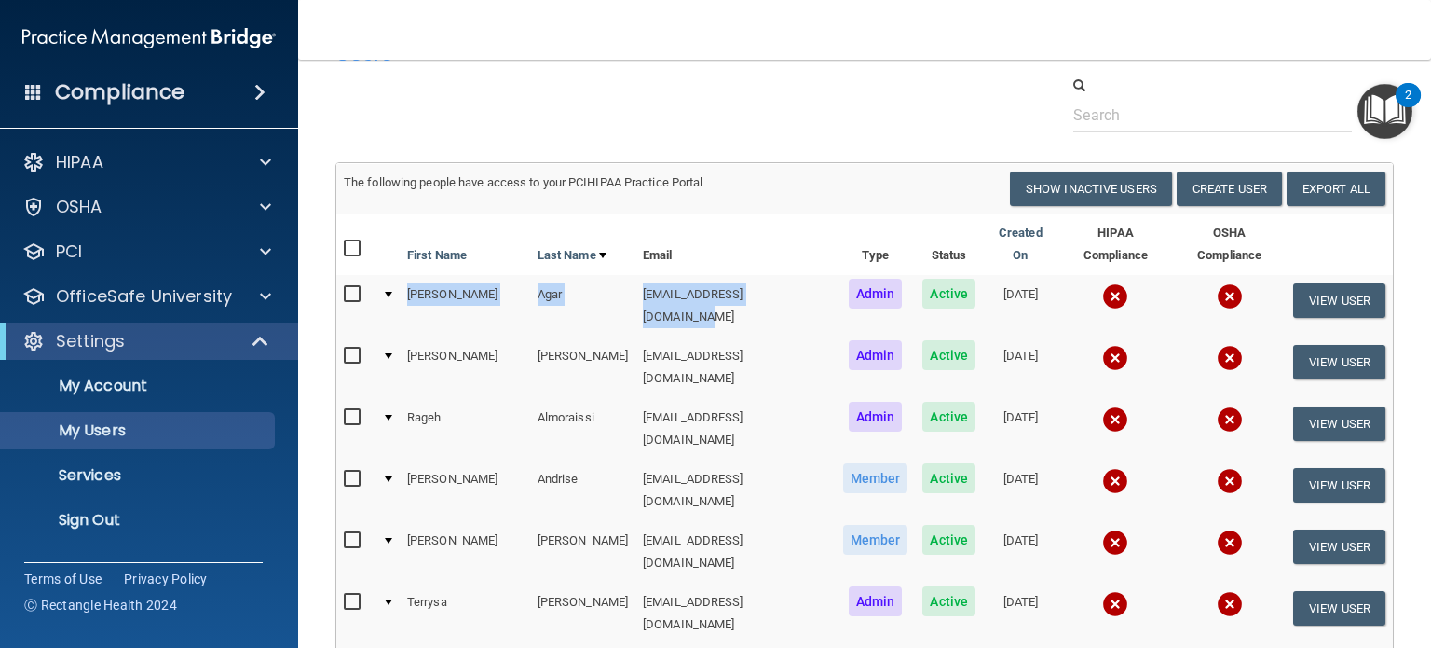
scroll to position [93, 0]
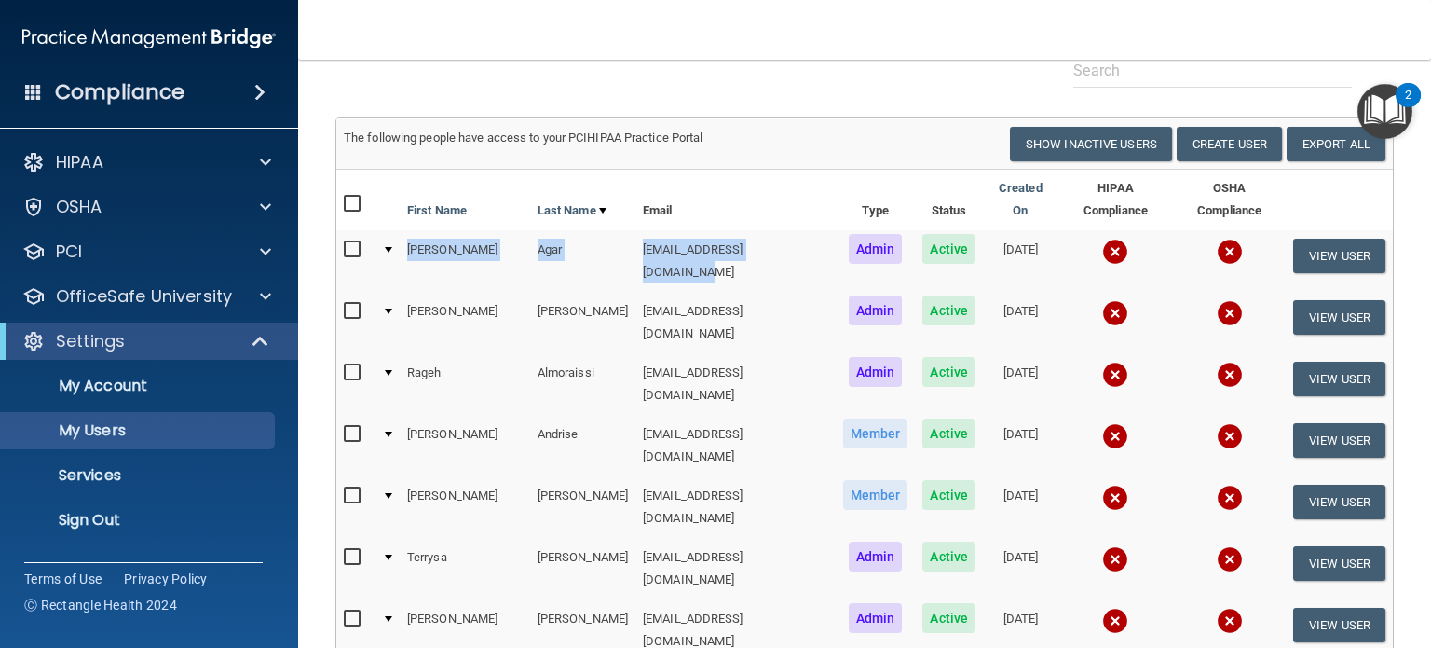
click at [467, 240] on td "[PERSON_NAME]" at bounding box center [465, 260] width 130 height 61
drag, startPoint x: 396, startPoint y: 234, endPoint x: 528, endPoint y: 234, distance: 132.3
click at [528, 234] on tr "[PERSON_NAME] [EMAIL_ADDRESS][DOMAIN_NAME] Admin Active [DATE] View User" at bounding box center [864, 260] width 1057 height 61
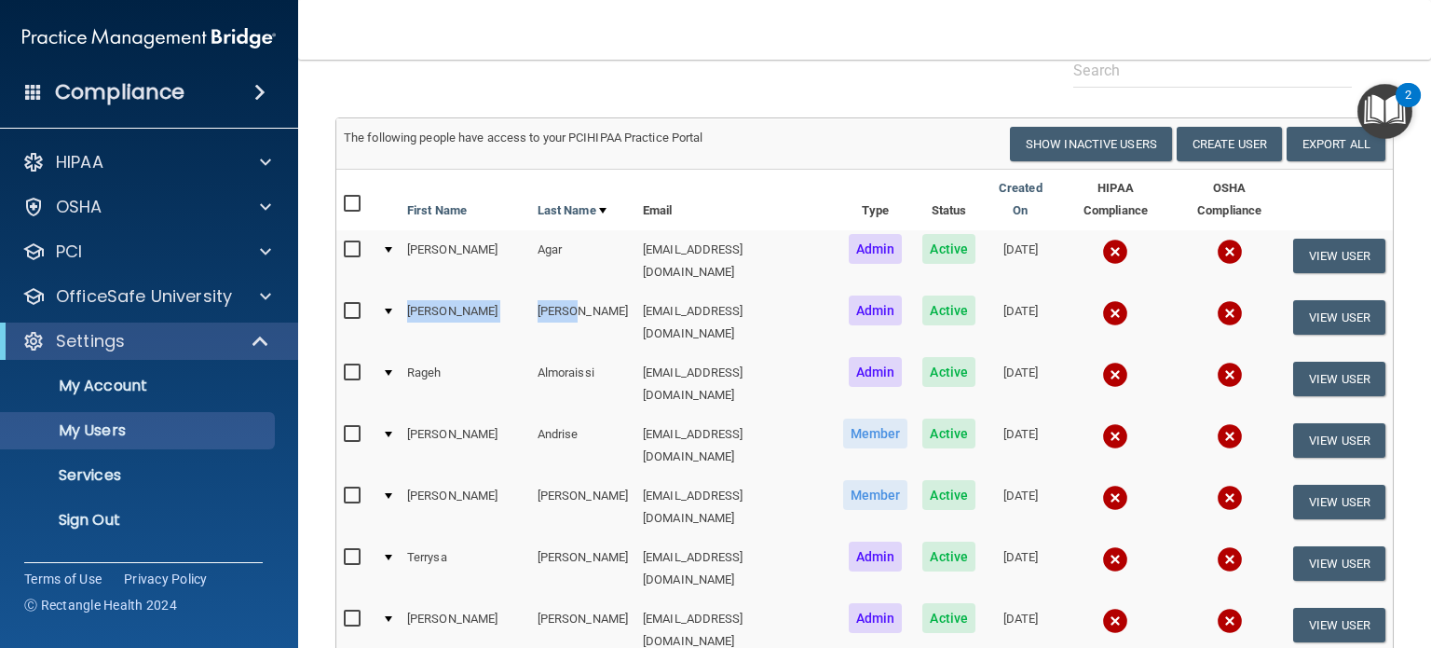
drag, startPoint x: 532, startPoint y: 277, endPoint x: 388, endPoint y: 290, distance: 145.0
click at [385, 292] on tr "[PERSON_NAME] [EMAIL_ADDRESS][DOMAIN_NAME] Admin Active [DATE] View User" at bounding box center [864, 322] width 1057 height 61
click at [421, 296] on td "[PERSON_NAME]" at bounding box center [465, 322] width 130 height 61
click at [443, 292] on td "[PERSON_NAME]" at bounding box center [465, 322] width 130 height 61
drag, startPoint x: 471, startPoint y: 290, endPoint x: 390, endPoint y: 297, distance: 80.5
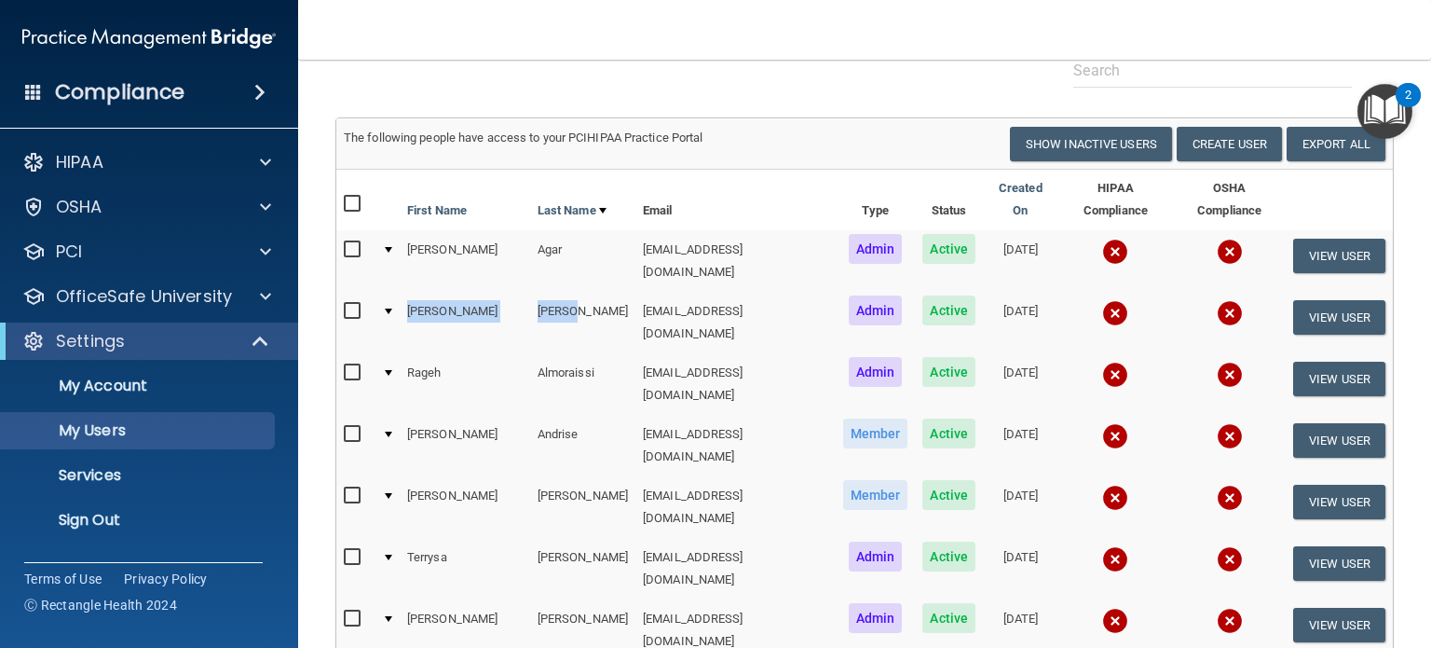
click at [388, 297] on tr "[PERSON_NAME] [EMAIL_ADDRESS][DOMAIN_NAME] Admin Active [DATE] View User" at bounding box center [864, 322] width 1057 height 61
